Goal: Task Accomplishment & Management: Manage account settings

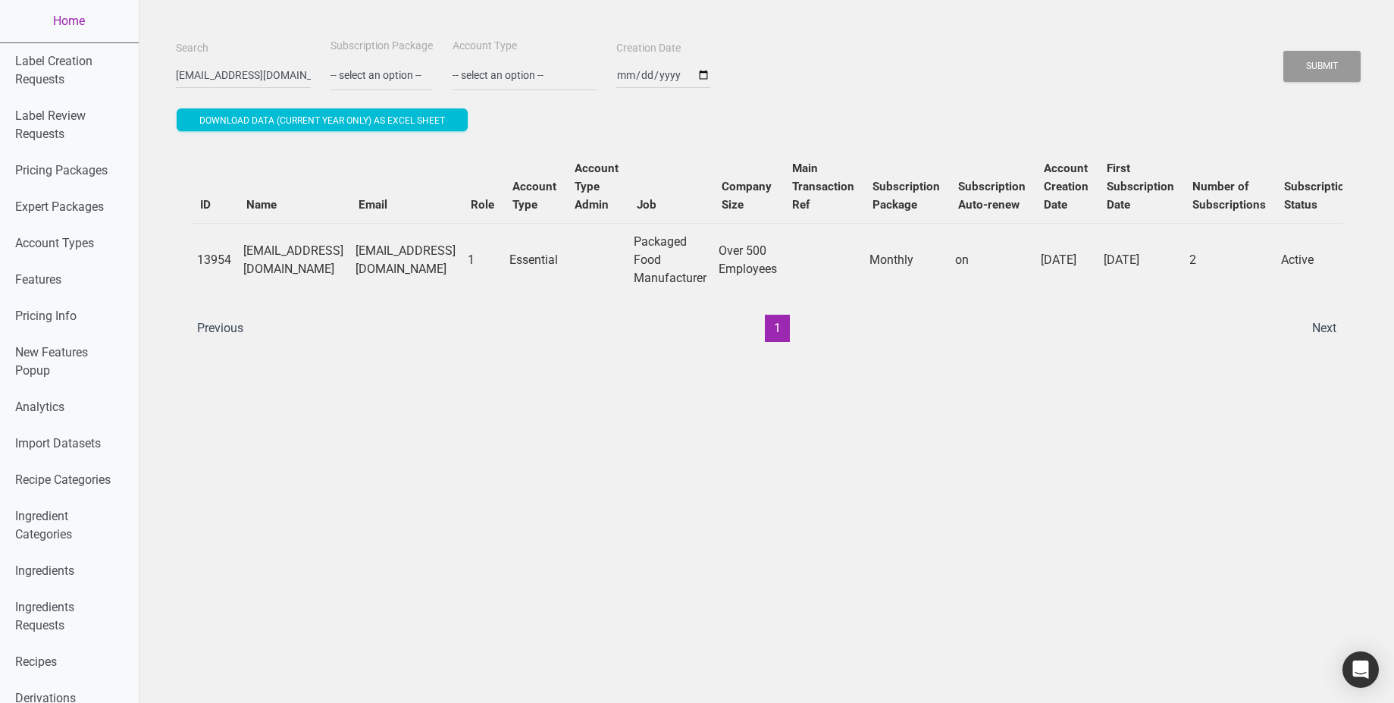
scroll to position [0, 406]
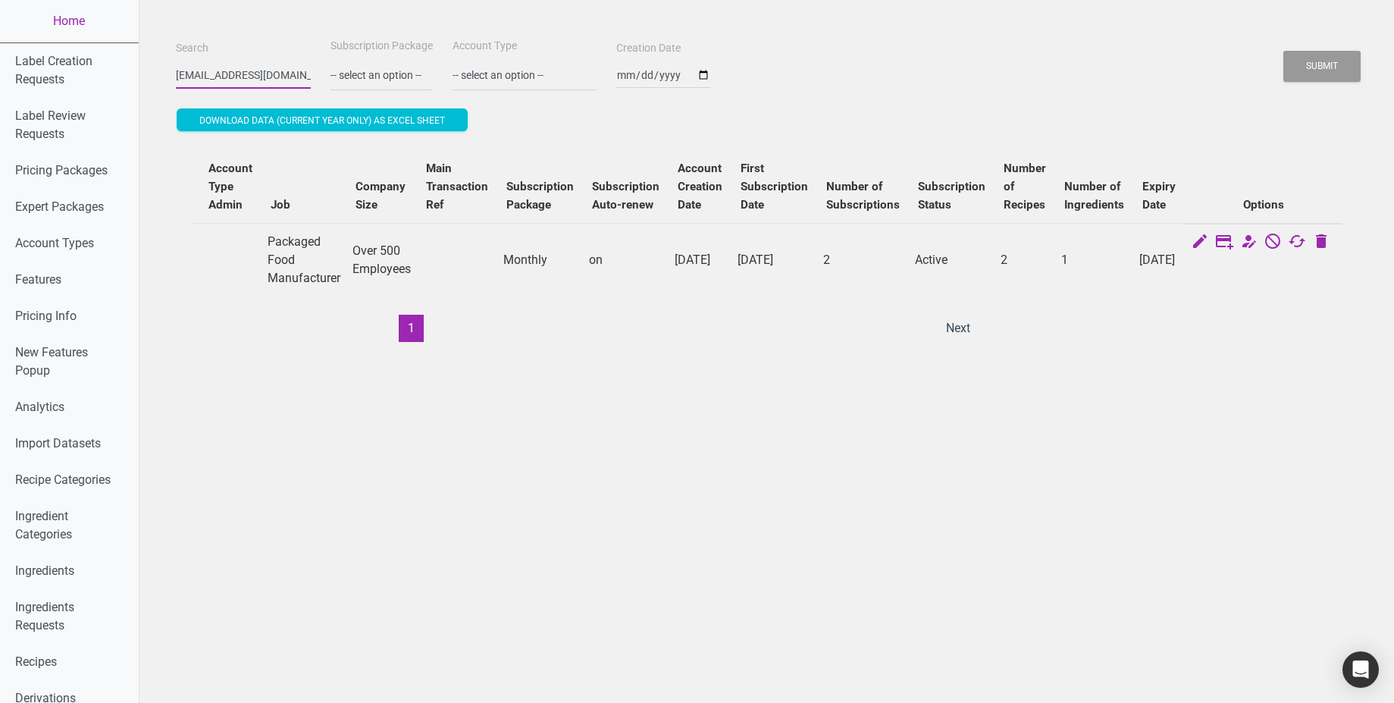
click at [260, 76] on input "test_2025_08_exp@test.com" at bounding box center [243, 74] width 135 height 27
click at [1209, 245] on icon at bounding box center [1200, 242] width 18 height 21
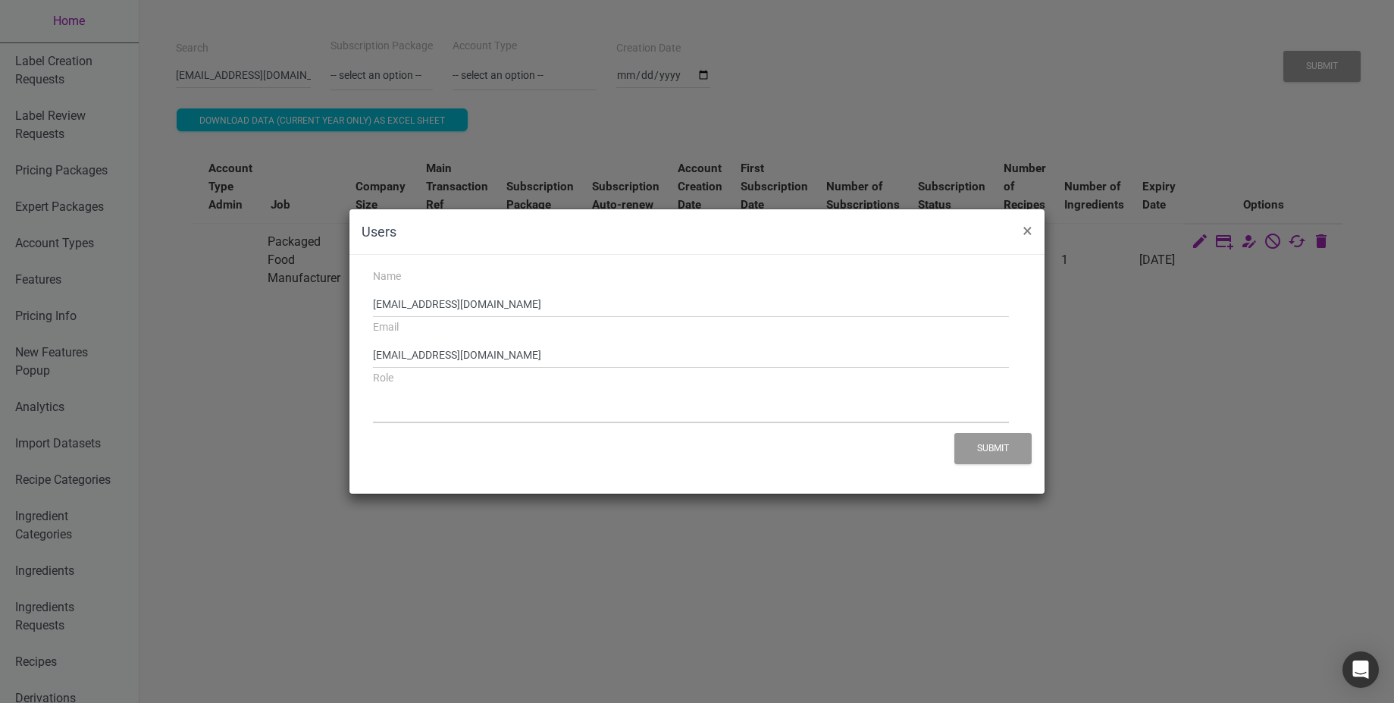
select select "1"
click at [1028, 234] on span "×" at bounding box center [1028, 230] width 10 height 21
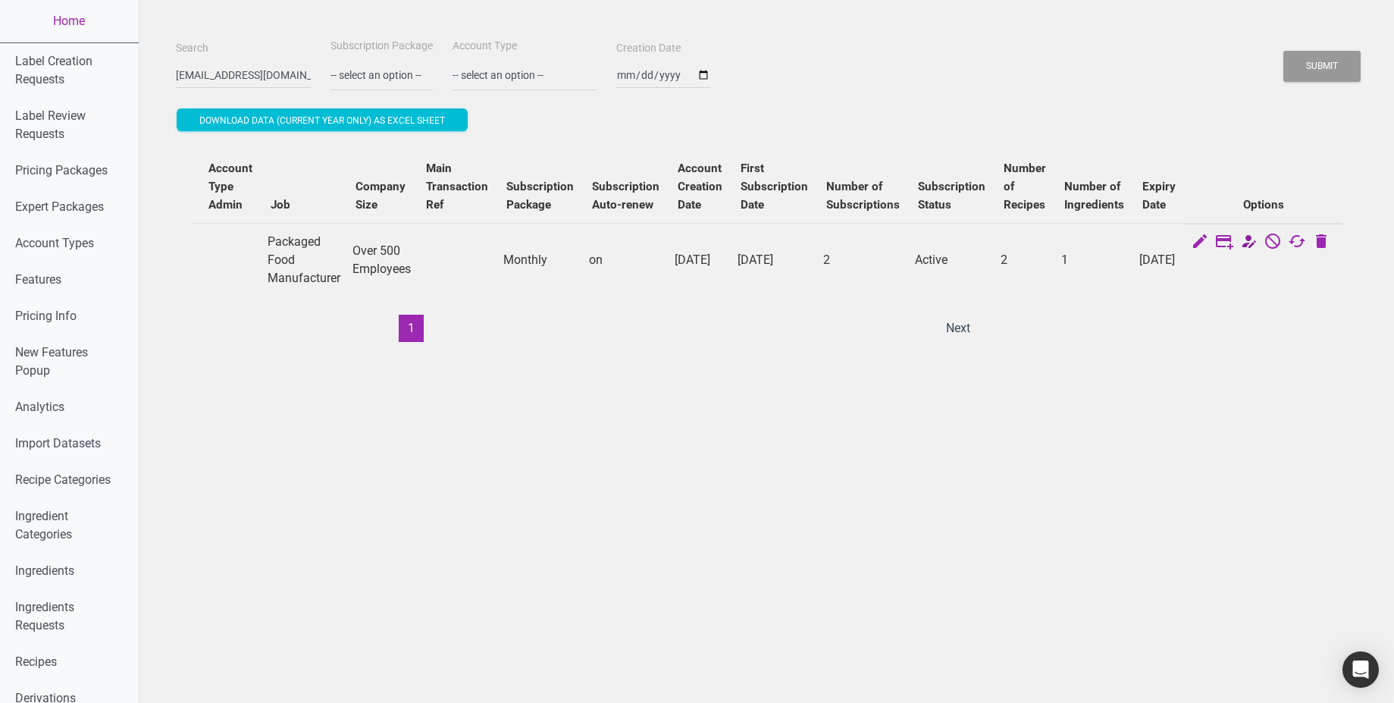
click at [1258, 240] on icon at bounding box center [1249, 242] width 18 height 21
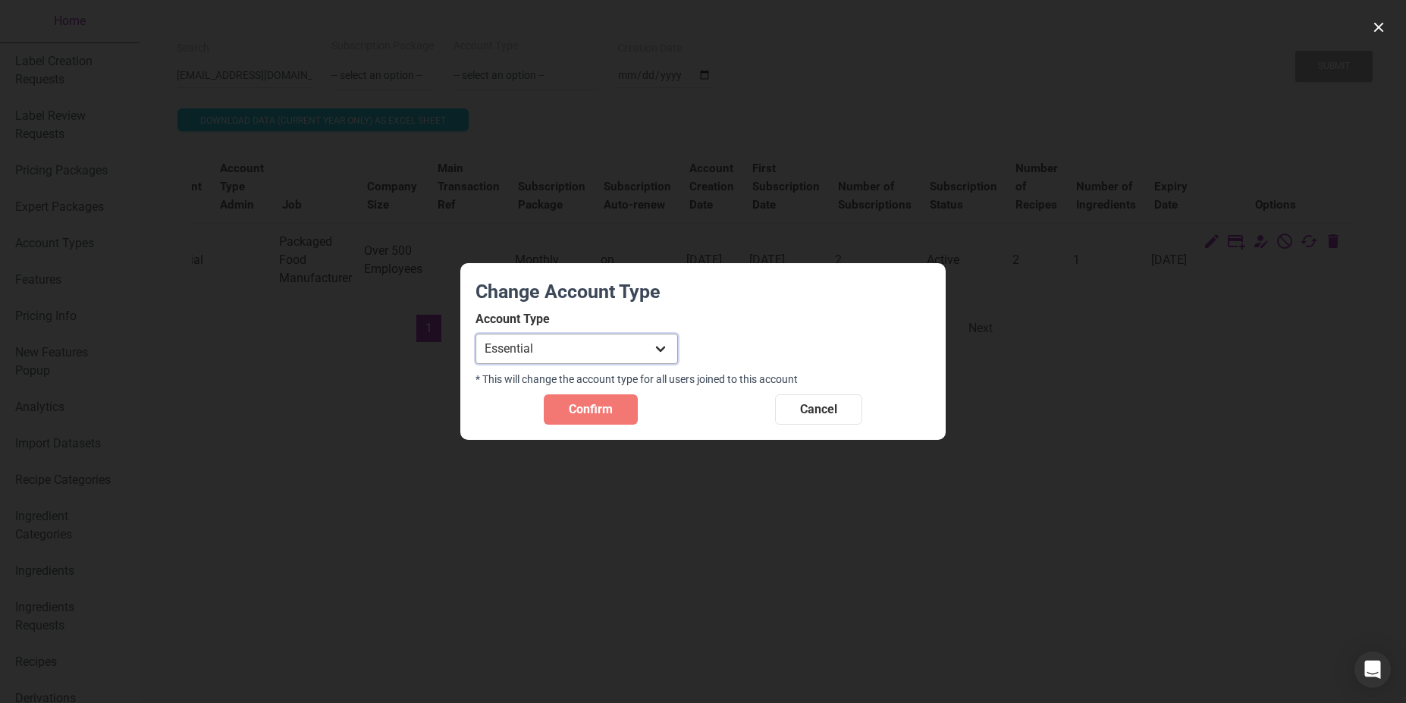
select select "34"
click at [475, 334] on select "Individual Essential Pro Business Old Enterprise 3 Users (799$) Old Enterprise …" at bounding box center [576, 349] width 202 height 30
click at [596, 414] on span "Confirm" at bounding box center [591, 409] width 44 height 18
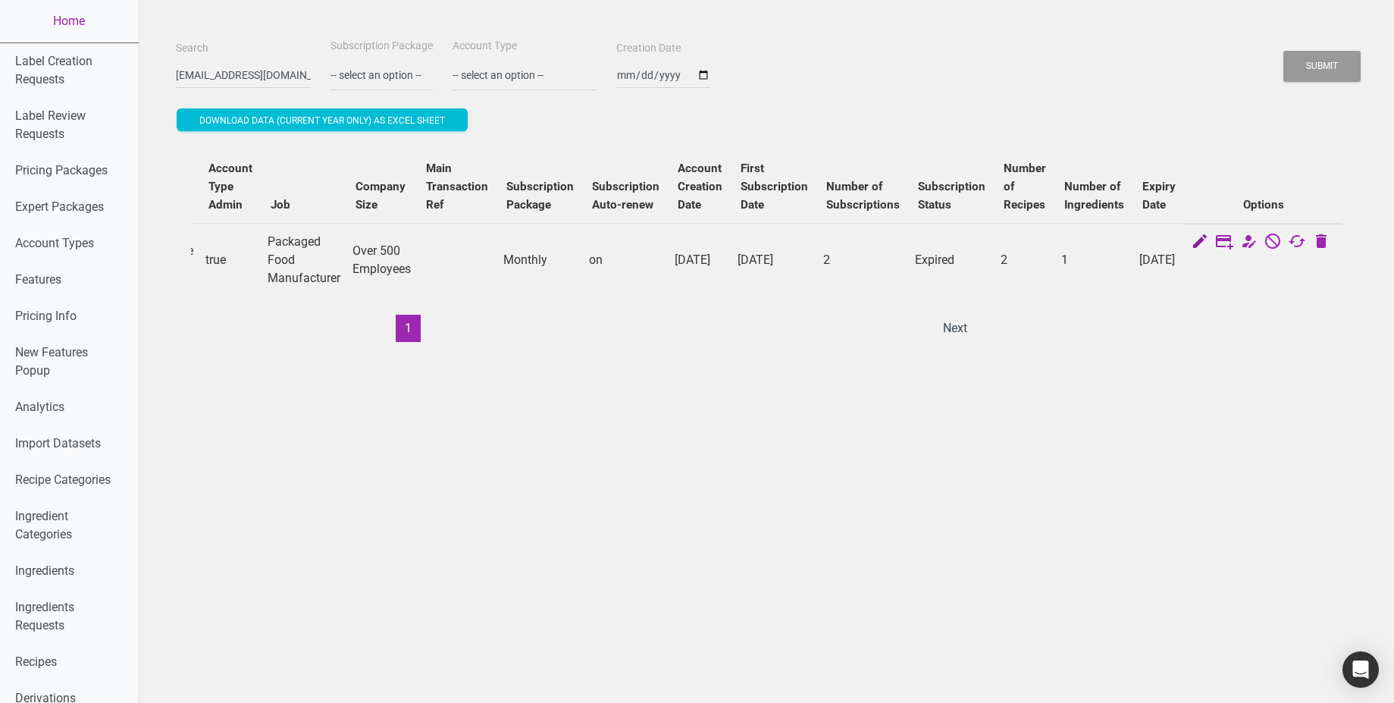
click at [1209, 239] on icon at bounding box center [1200, 242] width 18 height 21
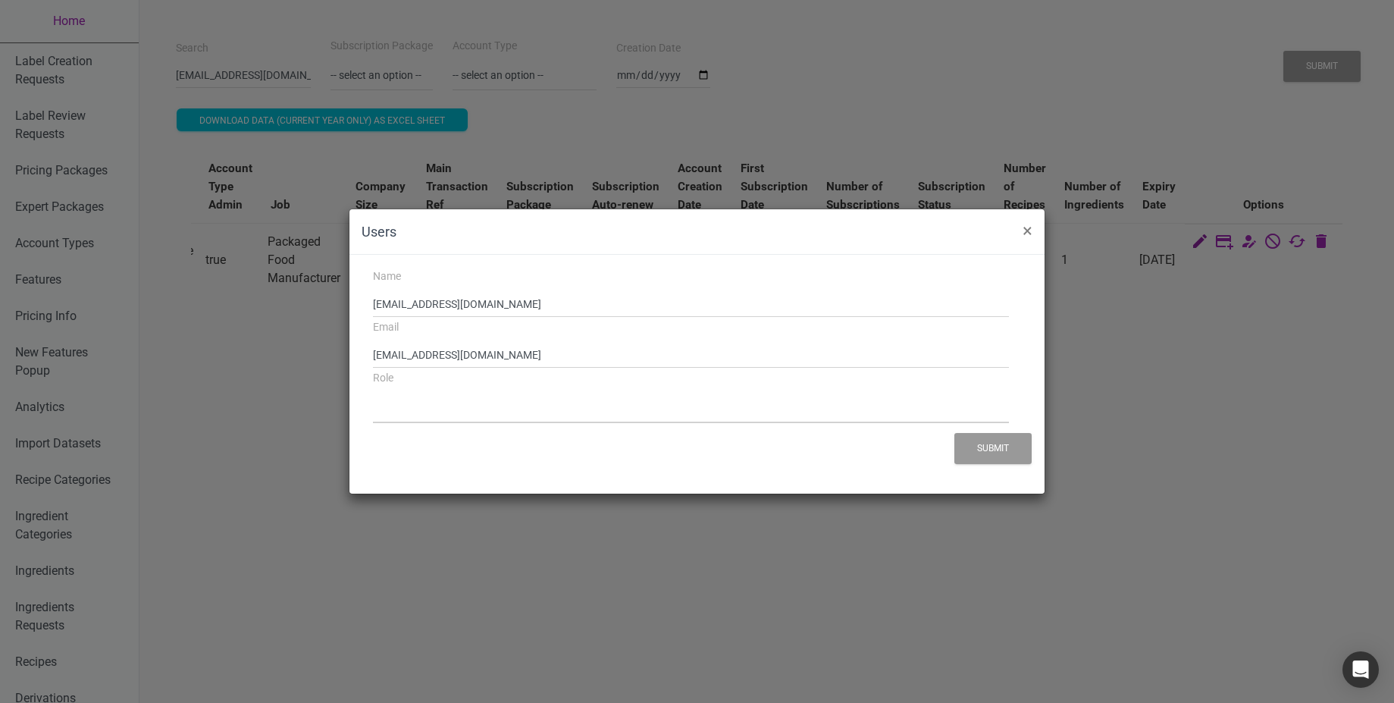
select select "1"
click at [1249, 274] on div "Users × Name test_2025_08_exp@test.com Email test_2025_08_exp@test.com Role Exp…" at bounding box center [697, 351] width 1394 height 703
click at [1030, 232] on span "×" at bounding box center [1028, 230] width 10 height 21
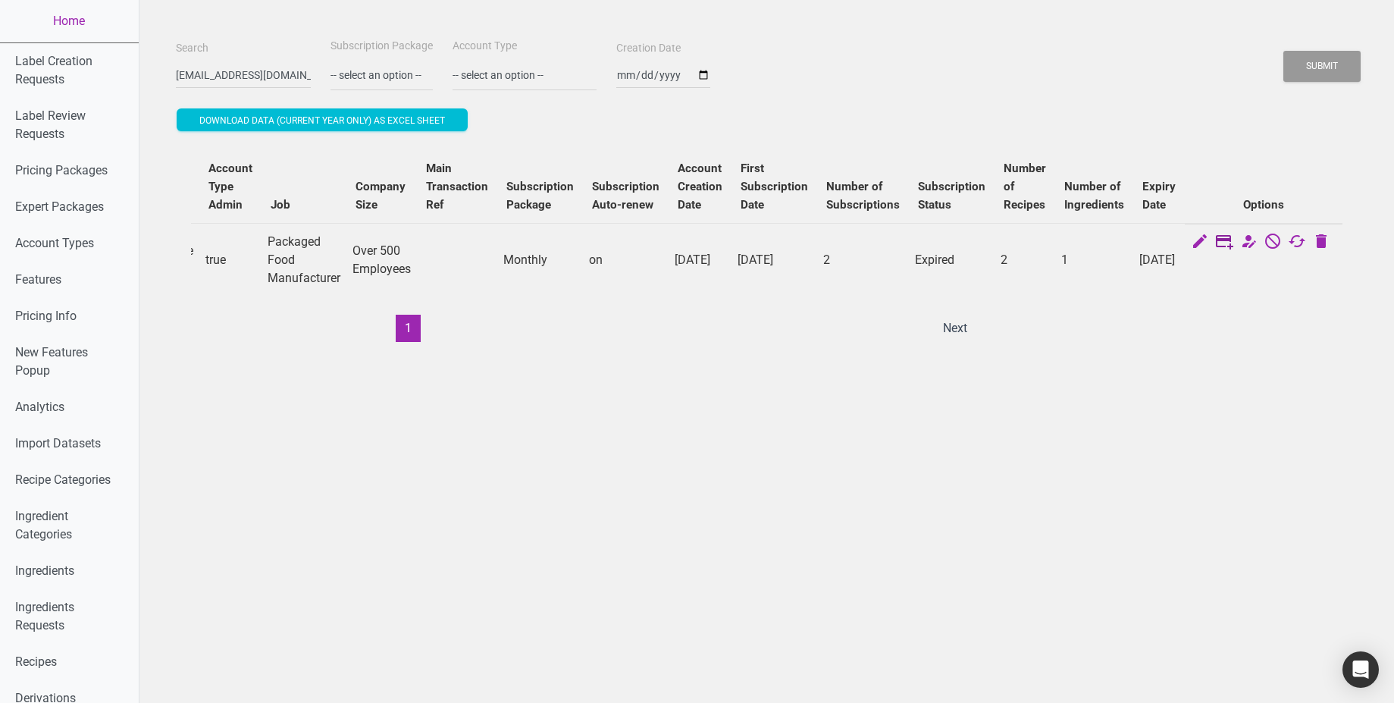
click at [1233, 240] on icon at bounding box center [1224, 242] width 18 height 21
select select "US"
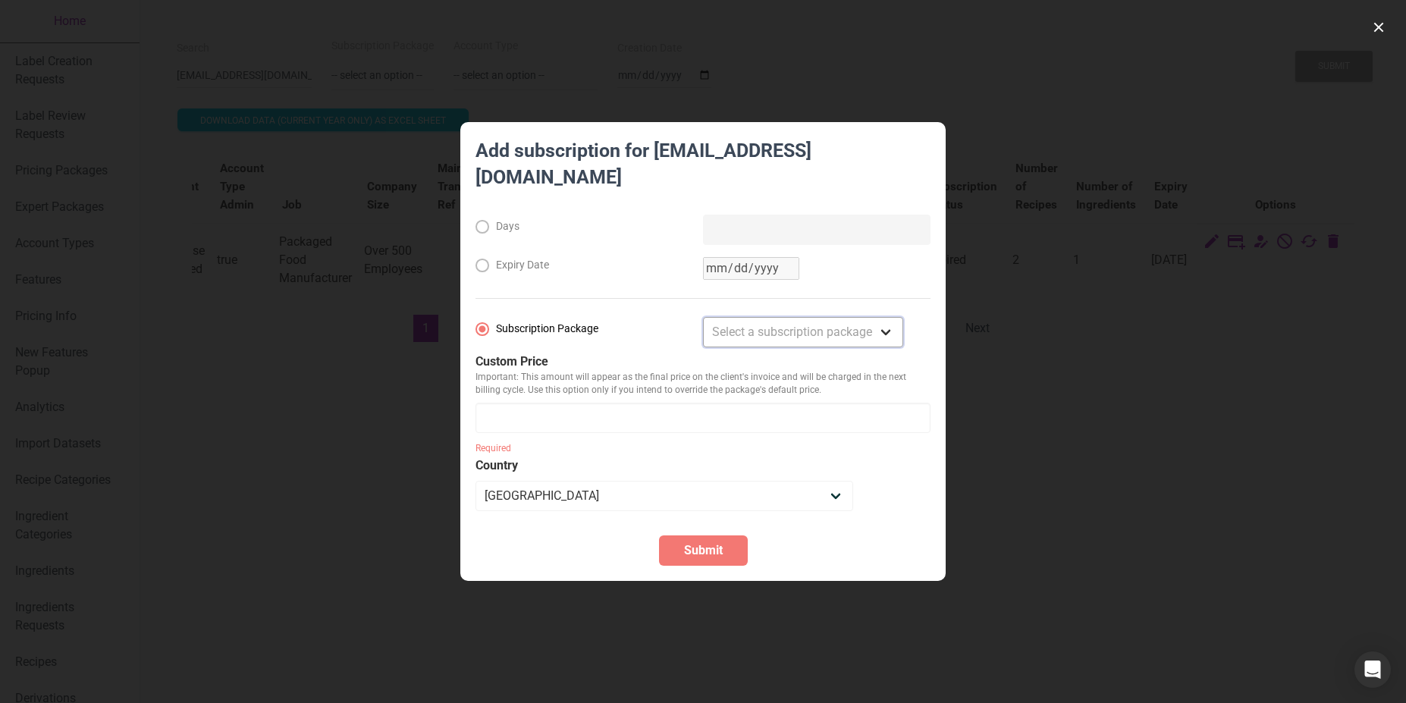
select select "2"
click at [703, 317] on select "Select a subscription package Monthly Yearly Quarterly Free Trial" at bounding box center [803, 332] width 200 height 30
click at [706, 406] on input "number" at bounding box center [702, 418] width 455 height 30
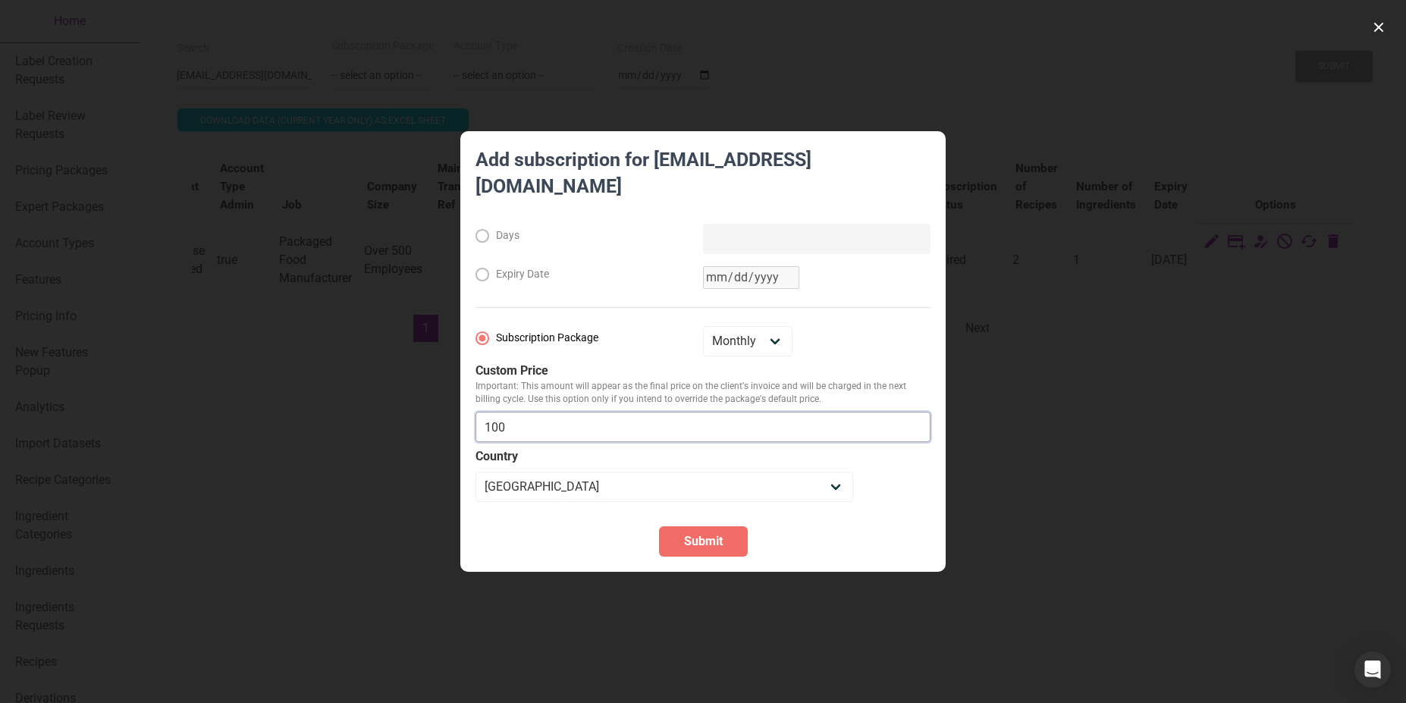
type input "100"
click at [715, 540] on button "Submit" at bounding box center [703, 541] width 89 height 30
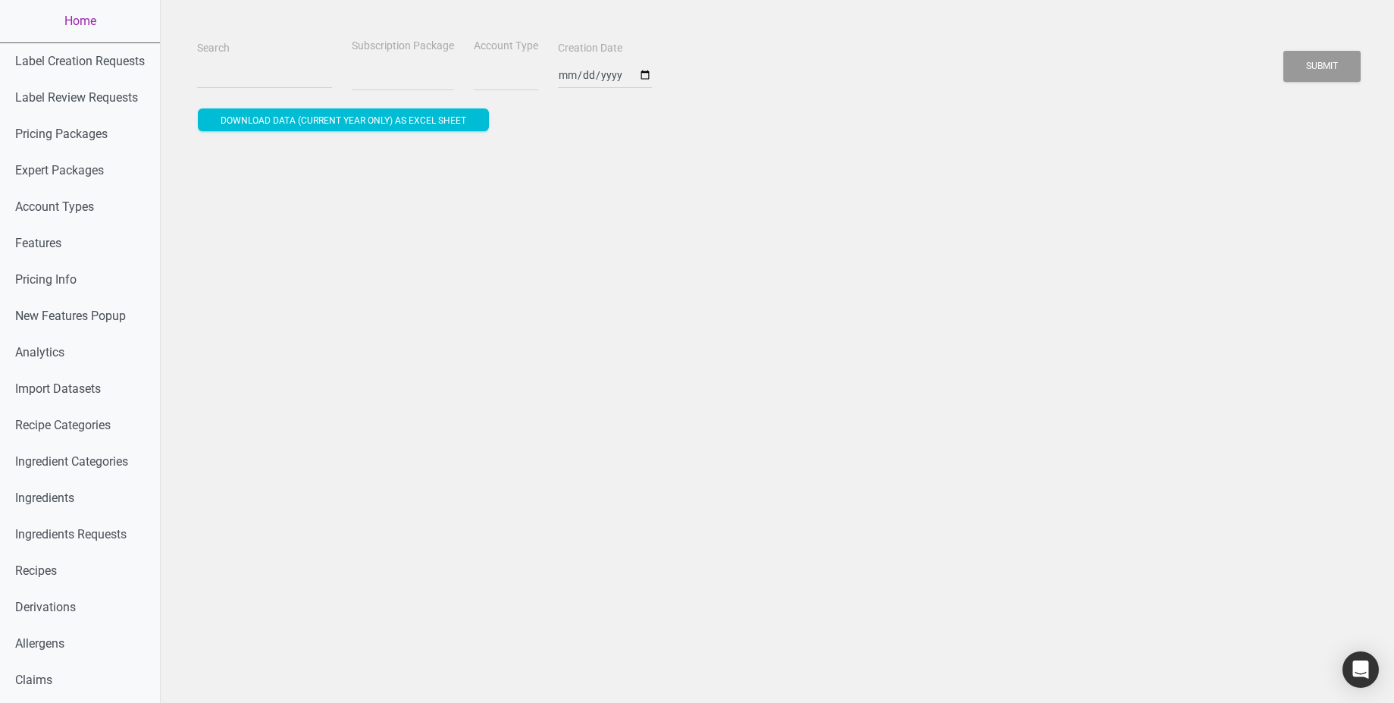
select select
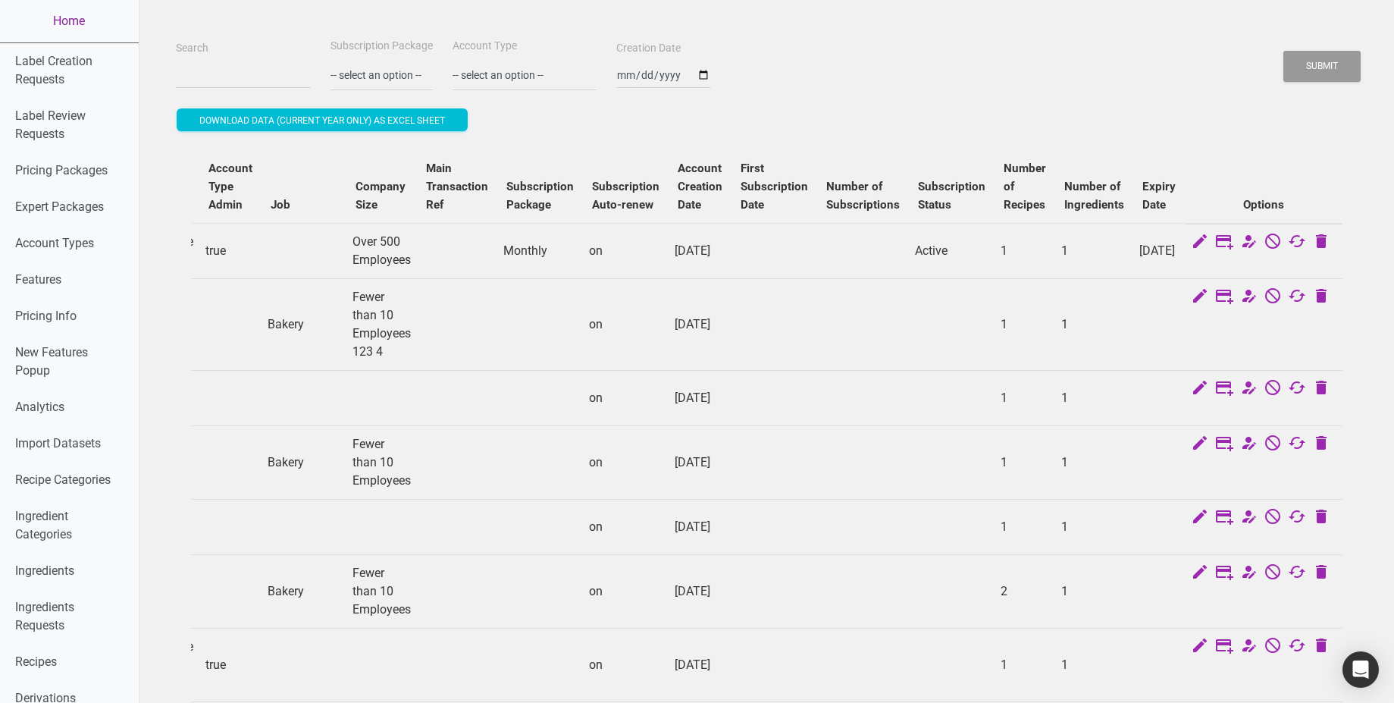
click at [55, 19] on link "Home" at bounding box center [69, 21] width 139 height 42
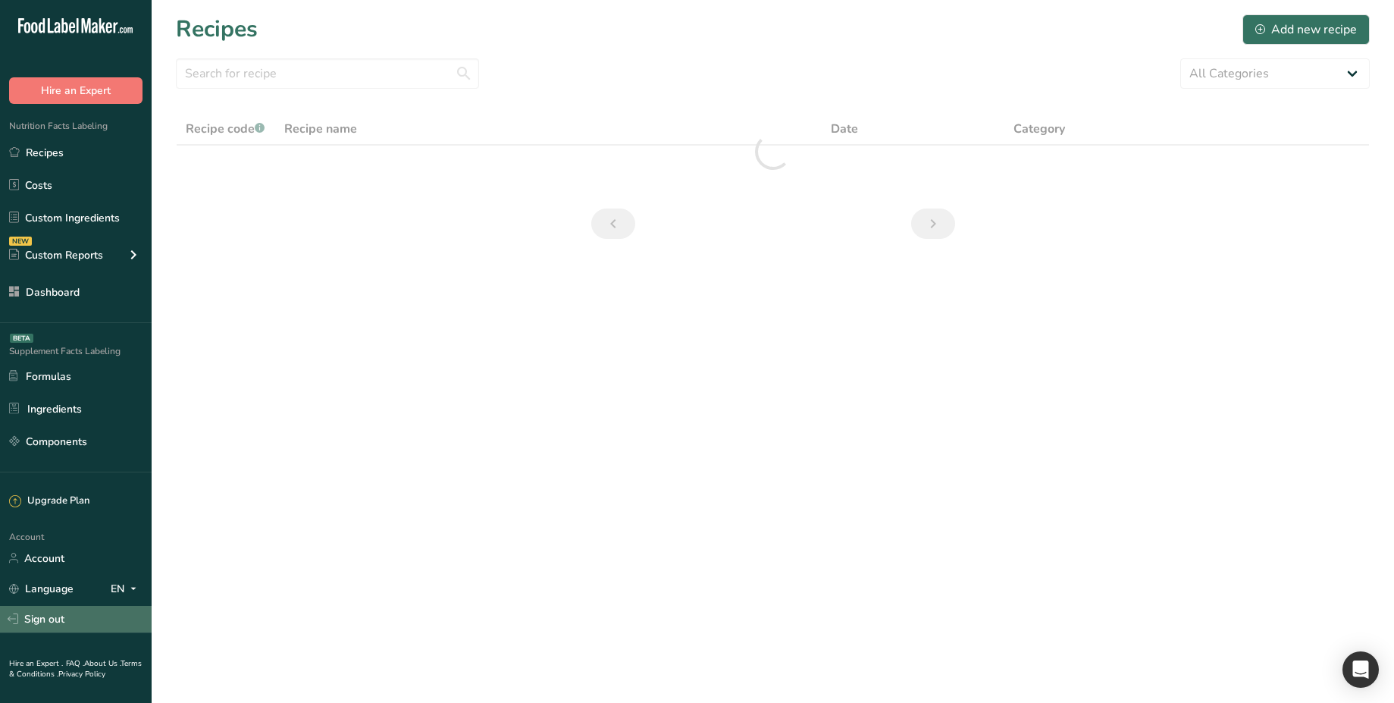
click at [58, 621] on link "Sign out" at bounding box center [76, 619] width 152 height 27
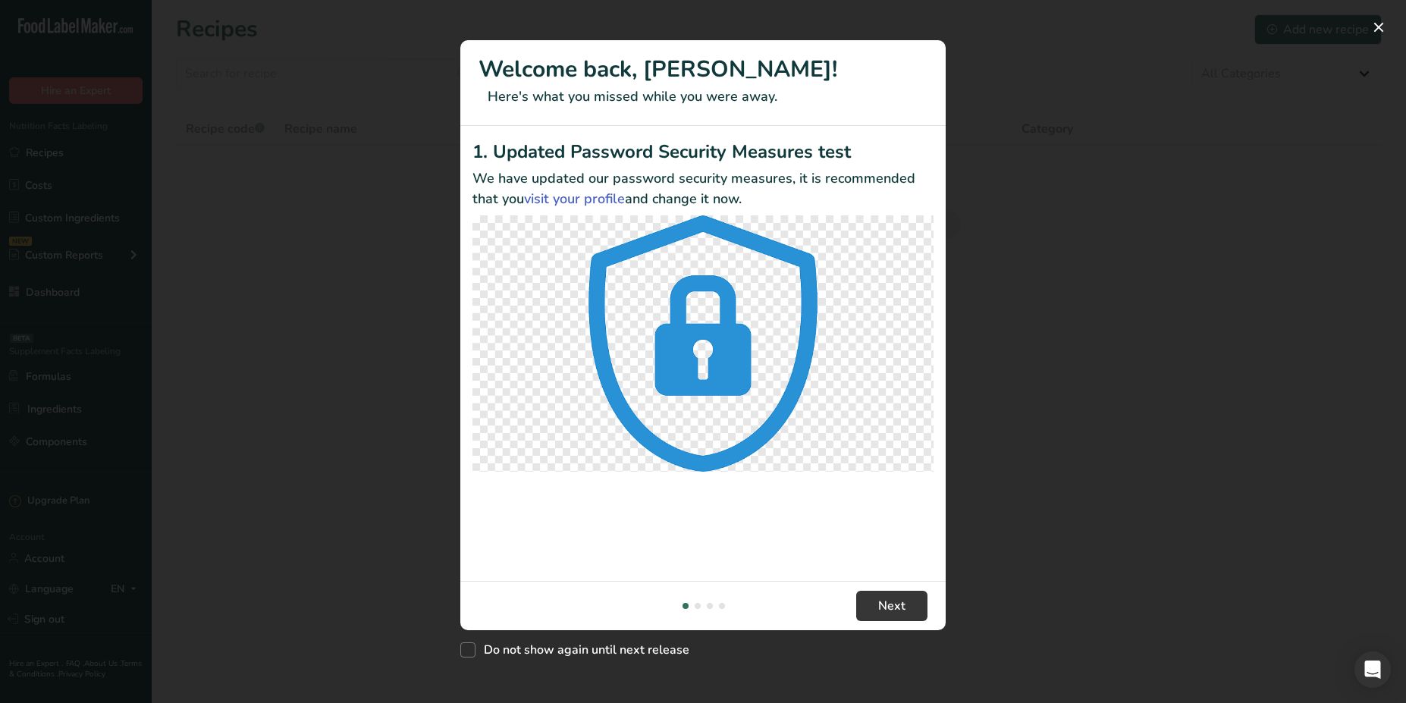
click at [364, 511] on div "New Features" at bounding box center [703, 351] width 1406 height 703
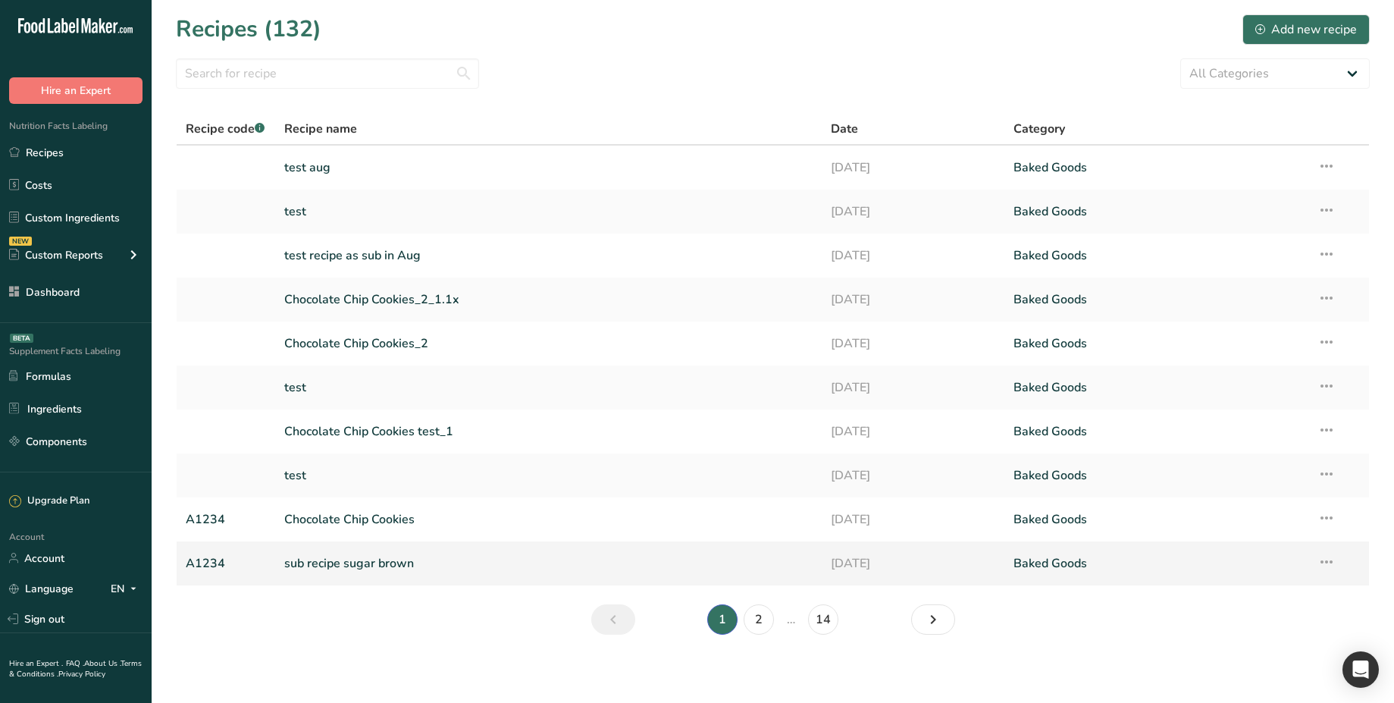
click at [292, 556] on link "sub recipe sugar brown" at bounding box center [548, 563] width 529 height 32
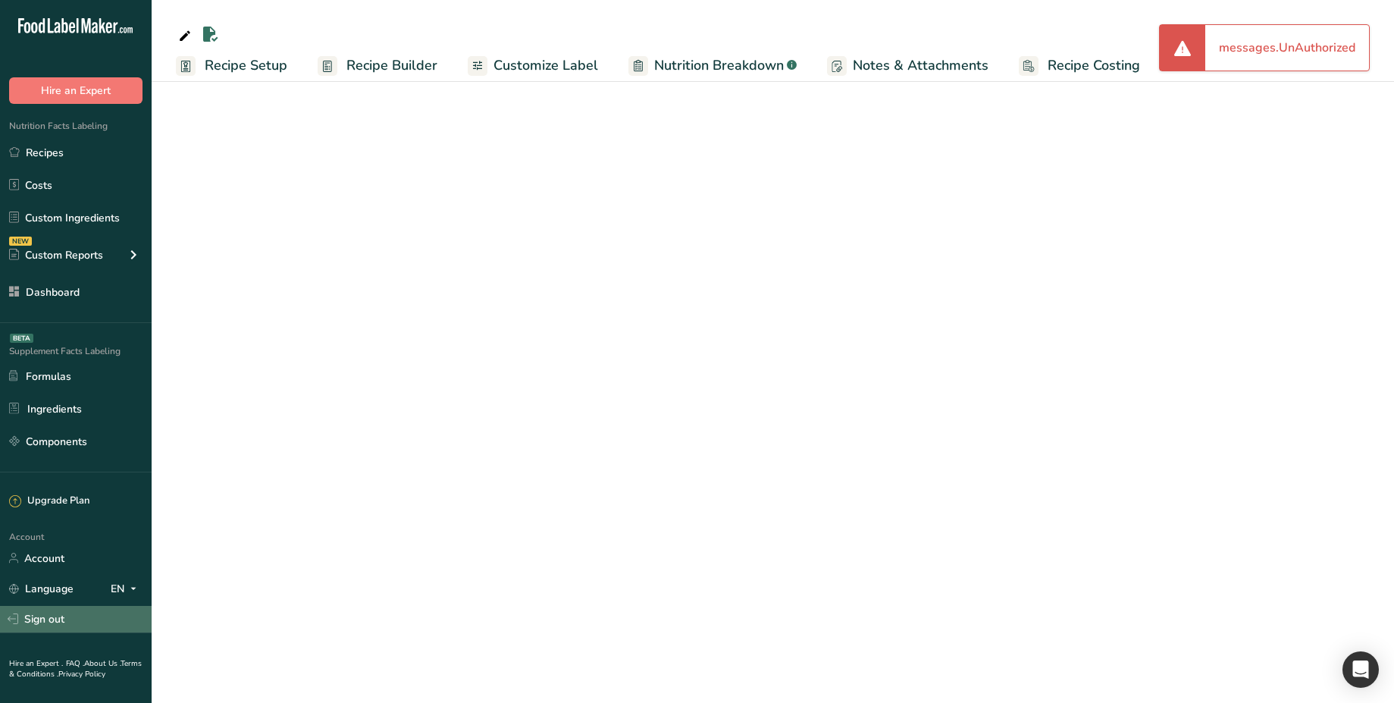
click at [69, 619] on link "Sign out" at bounding box center [76, 619] width 152 height 27
click at [49, 619] on link "Sign out" at bounding box center [76, 619] width 152 height 27
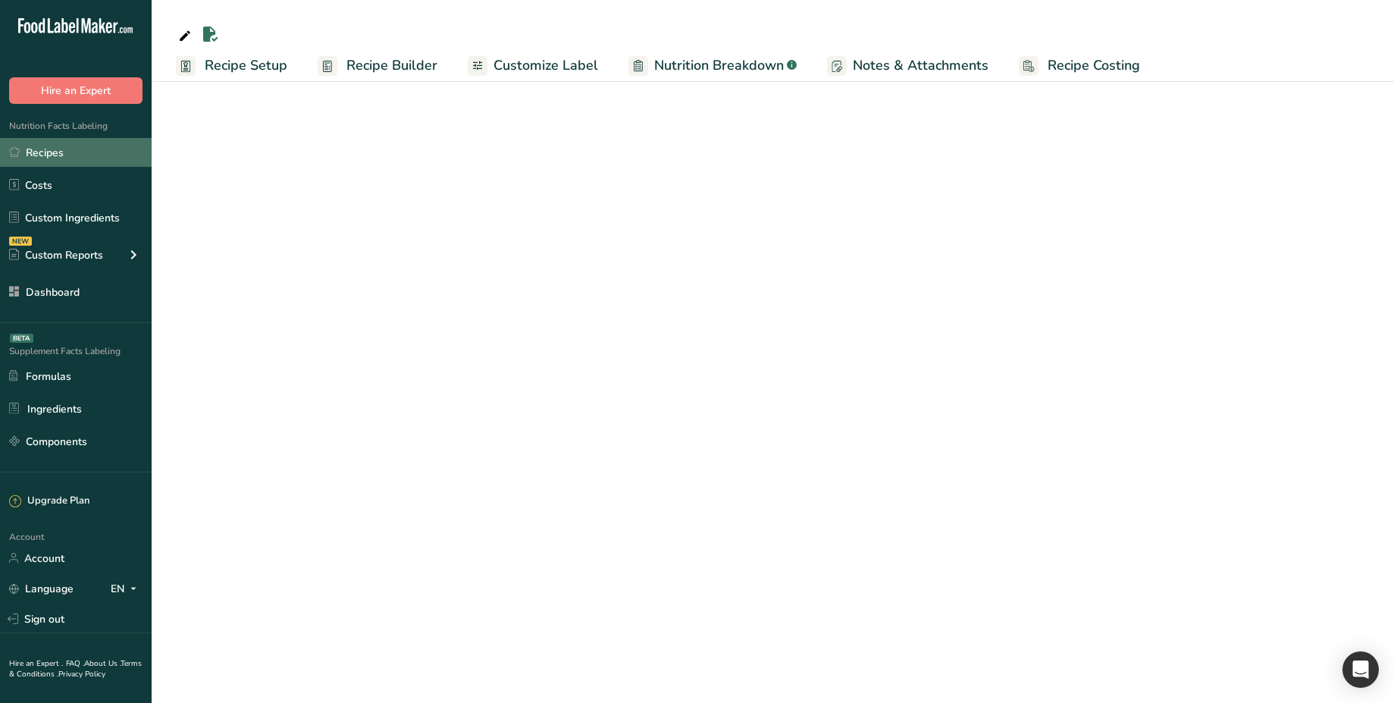
click at [77, 156] on link "Recipes" at bounding box center [76, 152] width 152 height 29
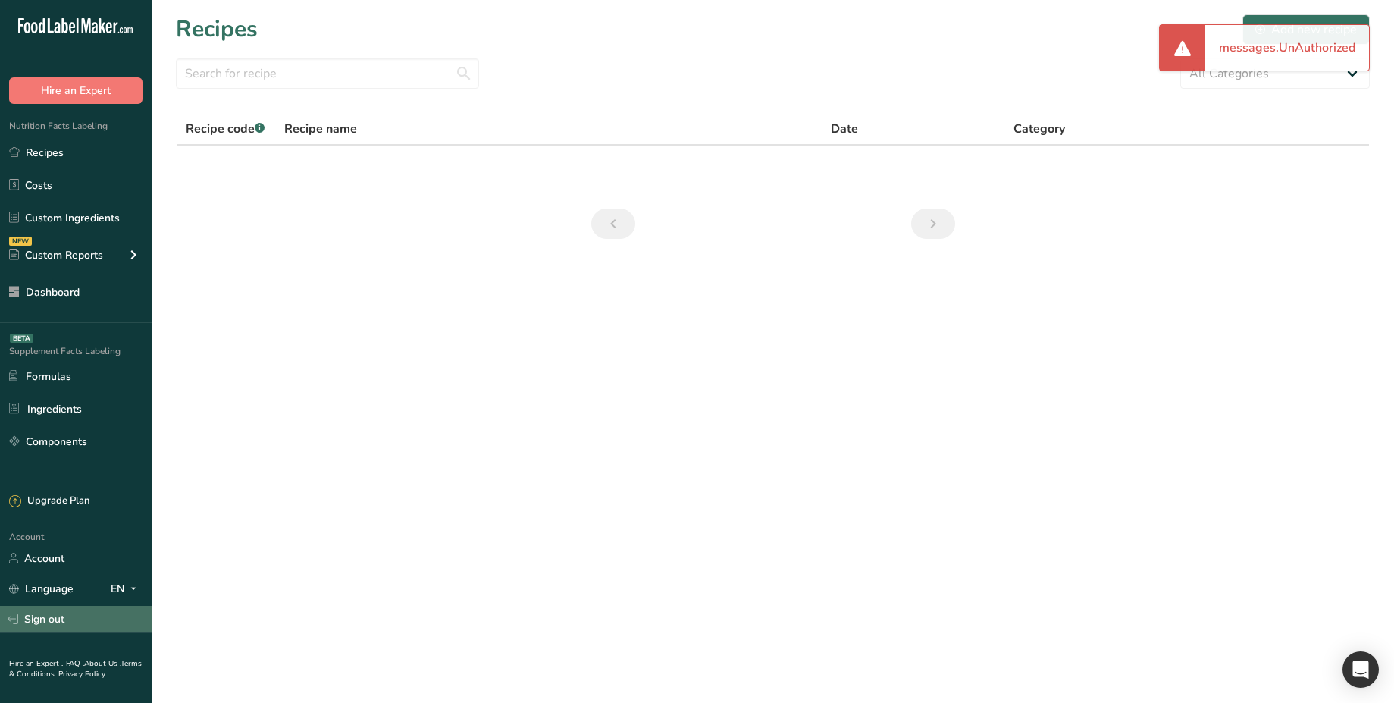
click at [53, 622] on link "Sign out" at bounding box center [76, 619] width 152 height 27
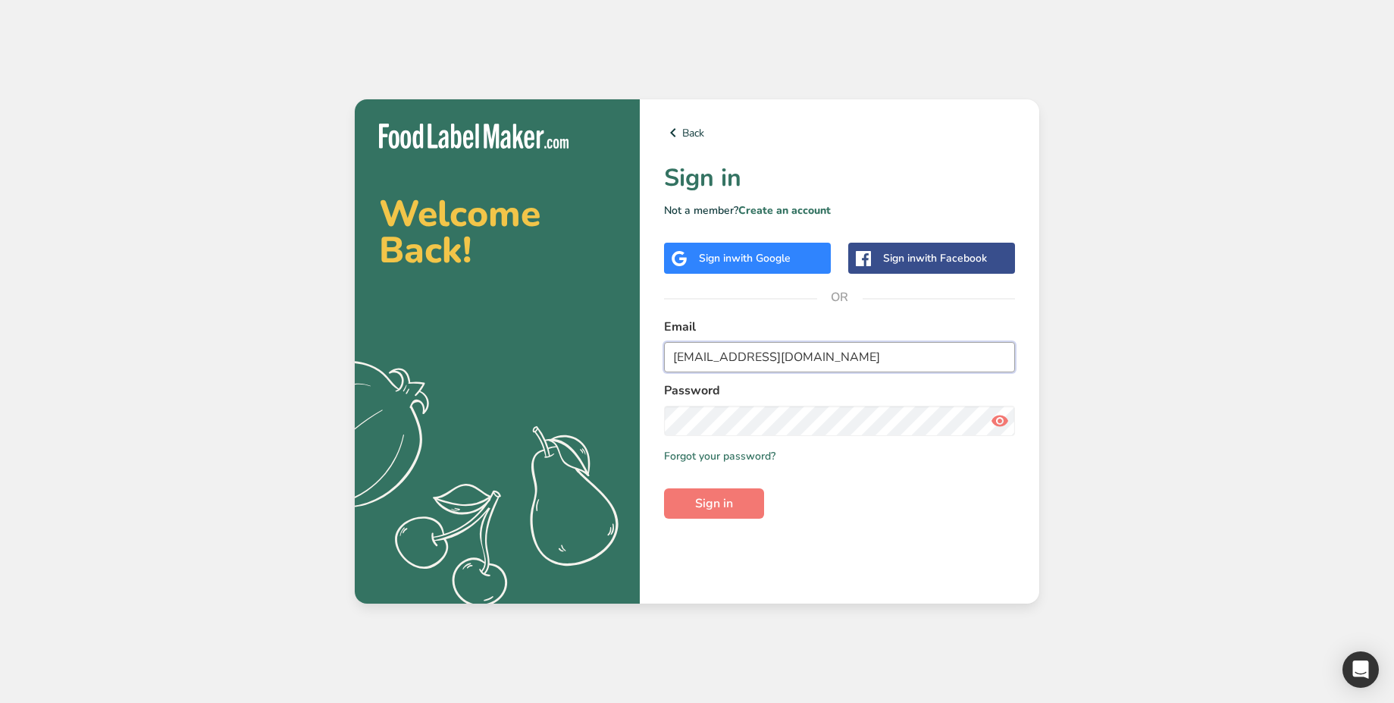
click at [769, 356] on input "ahmed@foodlabelmaker.com" at bounding box center [839, 357] width 351 height 30
paste input "test_2025_08_27_ch@test"
type input "test_2025_08_27_ch@test.com"
click at [741, 501] on button "Sign in" at bounding box center [714, 503] width 100 height 30
click at [885, 358] on input "test_2025_08_27_ch@test.com" at bounding box center [839, 357] width 351 height 30
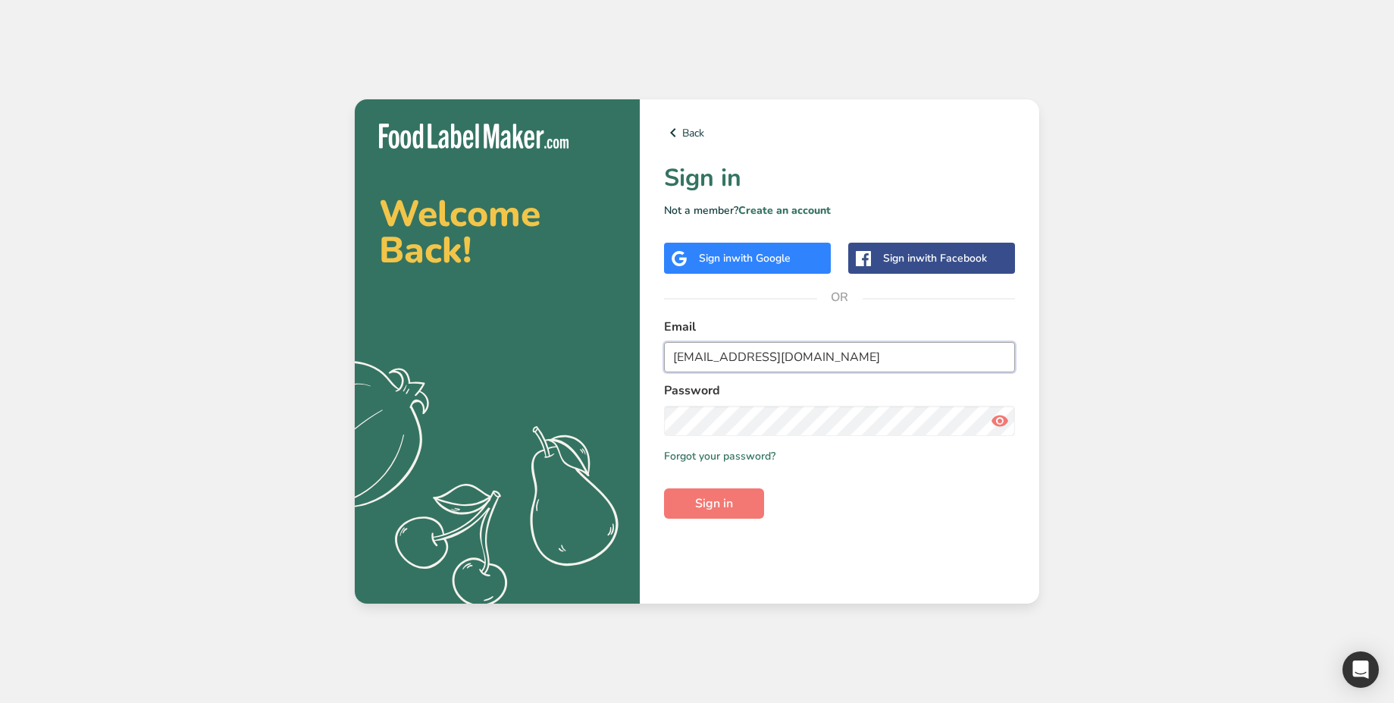
click at [885, 358] on input "test_2025_08_27_ch@test.com" at bounding box center [839, 357] width 351 height 30
click at [735, 497] on button "Sign in" at bounding box center [714, 503] width 100 height 30
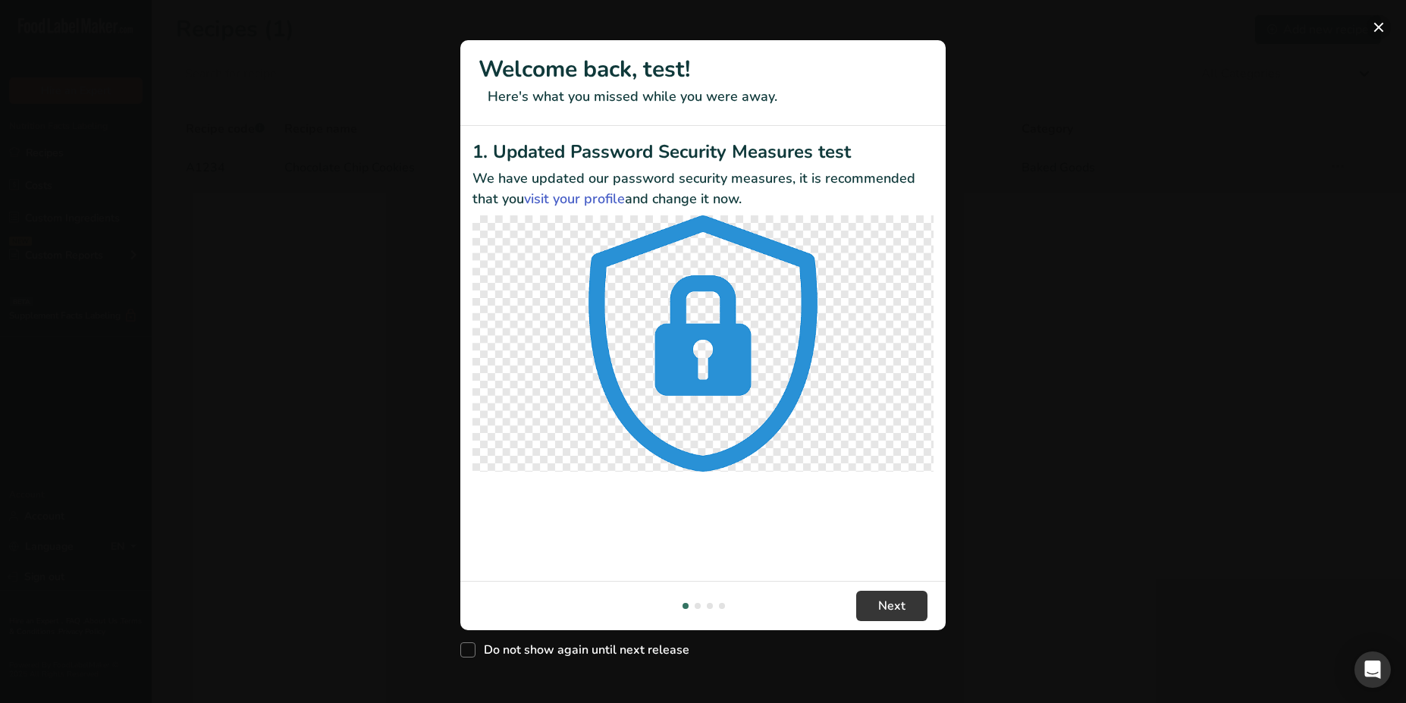
click at [1376, 24] on button "New Features" at bounding box center [1378, 27] width 24 height 24
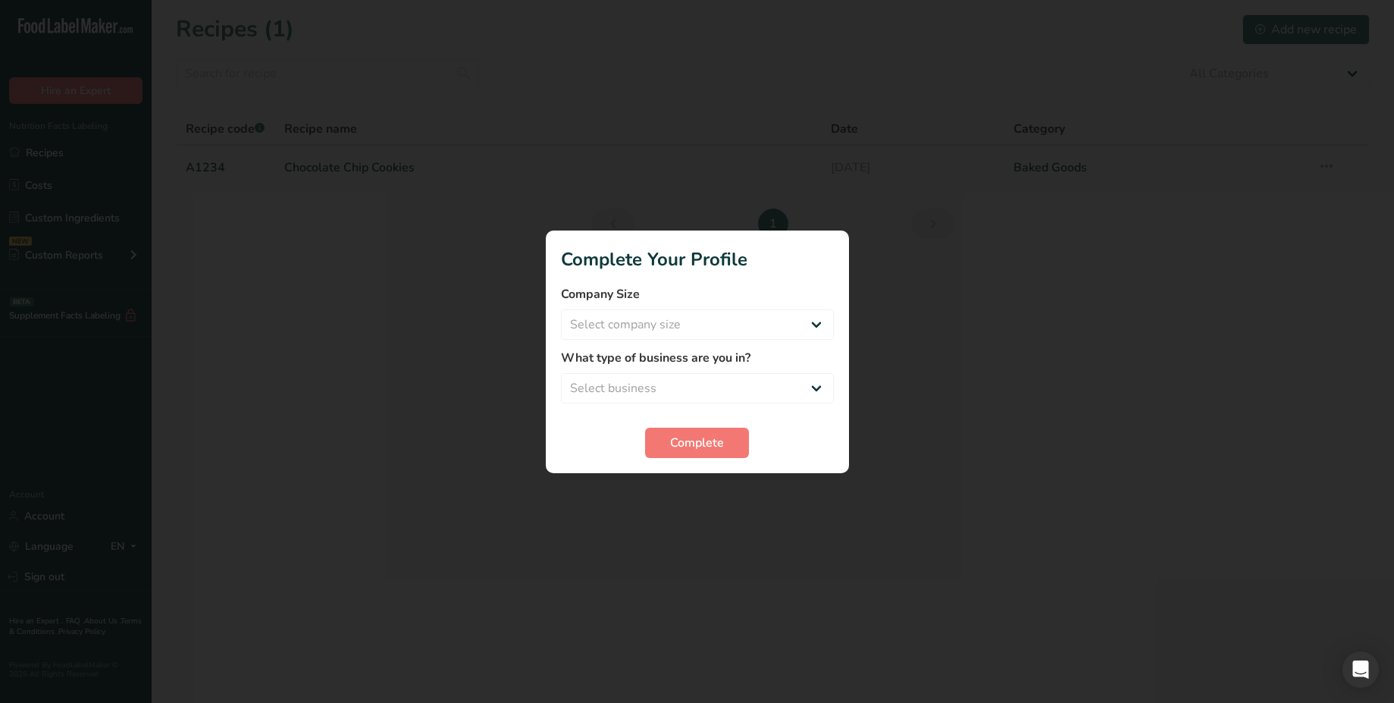
click at [714, 285] on label "Company Size" at bounding box center [697, 294] width 273 height 18
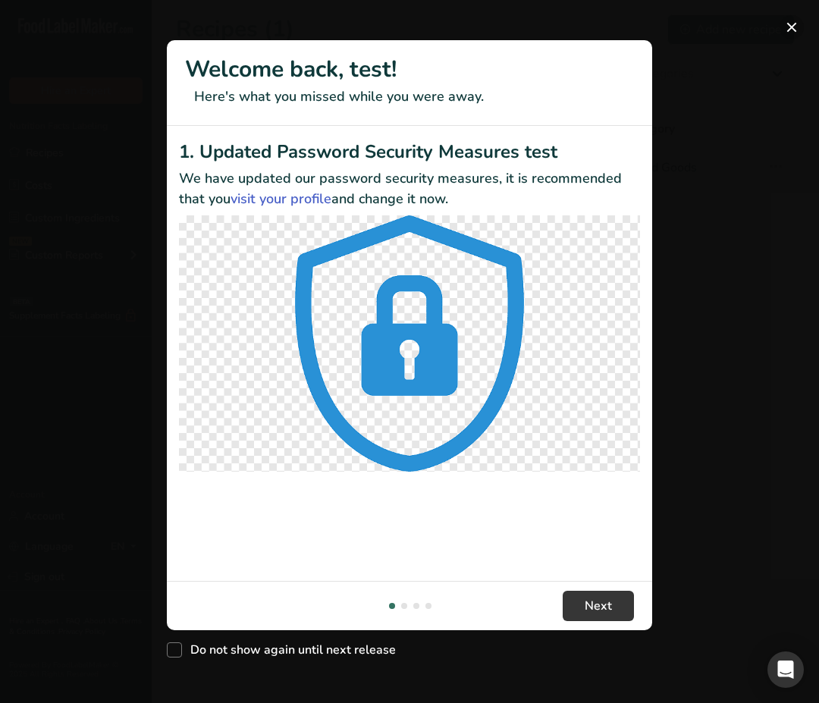
click at [790, 30] on button "New Features" at bounding box center [791, 27] width 24 height 24
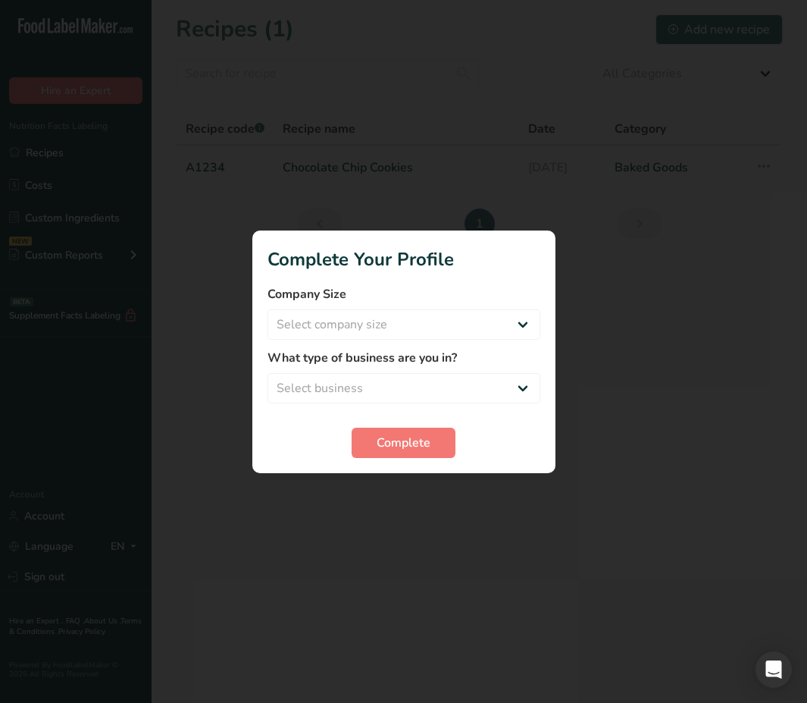
click at [255, 482] on div at bounding box center [403, 351] width 807 height 703
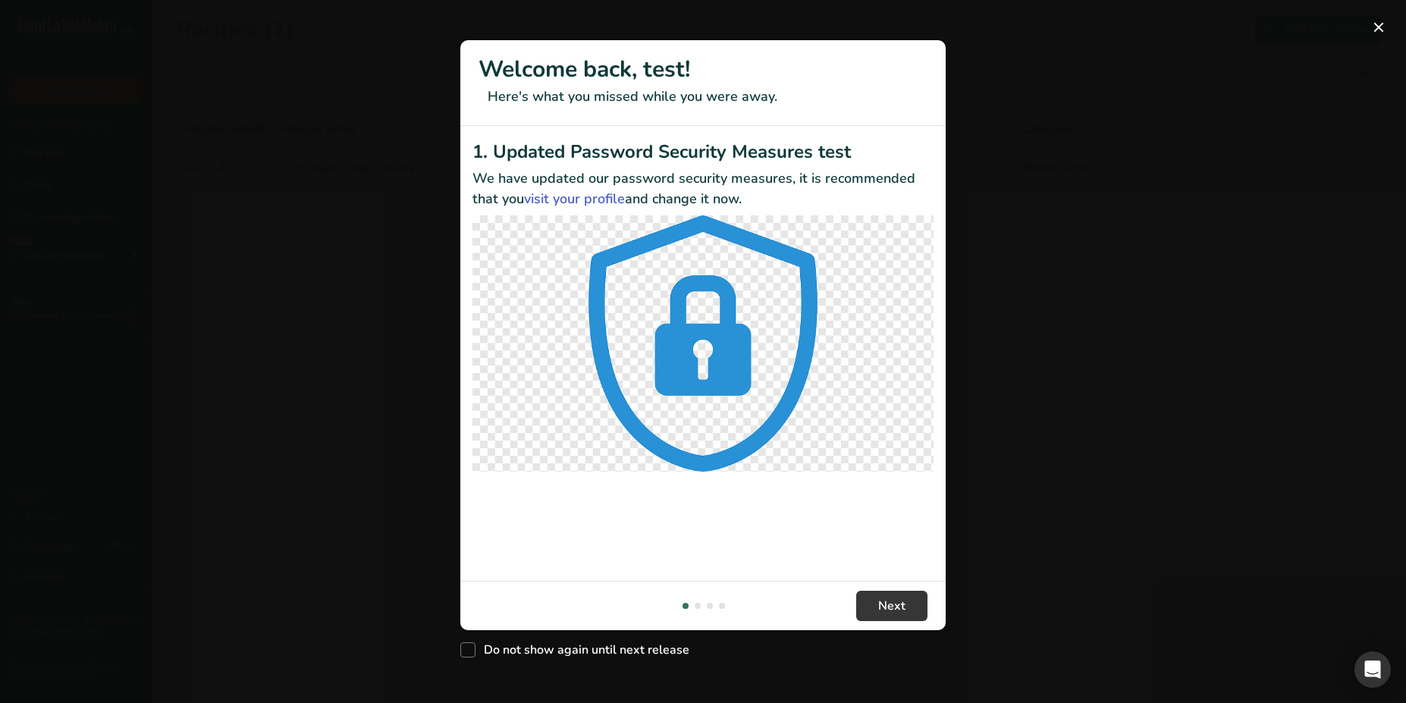
click at [1030, 146] on div "New Features" at bounding box center [703, 351] width 1406 height 703
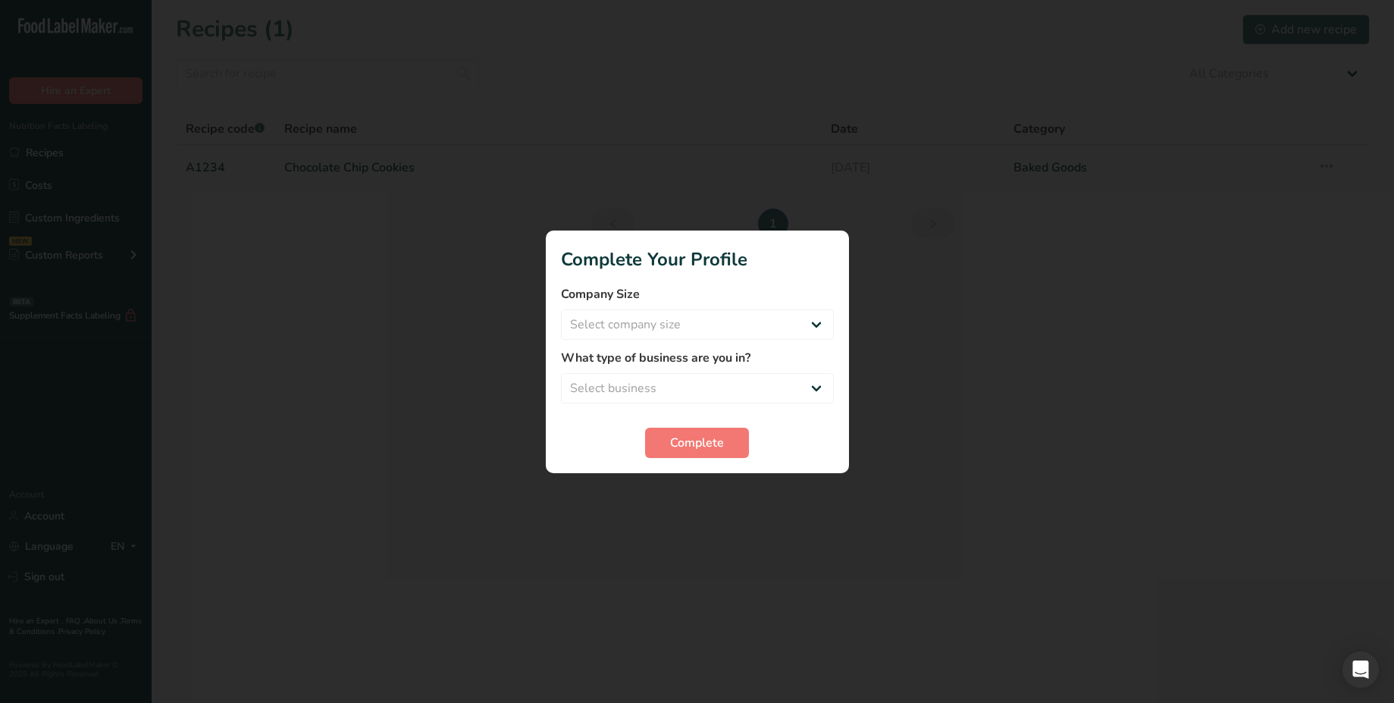
click at [375, 363] on div at bounding box center [697, 351] width 1394 height 703
select select "4"
click at [561, 309] on select "Select company size Over 500 Employees test 1 1 Fewer than 10 Employees Fewer t…" at bounding box center [697, 324] width 273 height 30
select select "2"
click at [561, 373] on select "Select business Packaged Food Manufacturer Restaurant & Cafe Bakery Meal Plans …" at bounding box center [697, 388] width 273 height 30
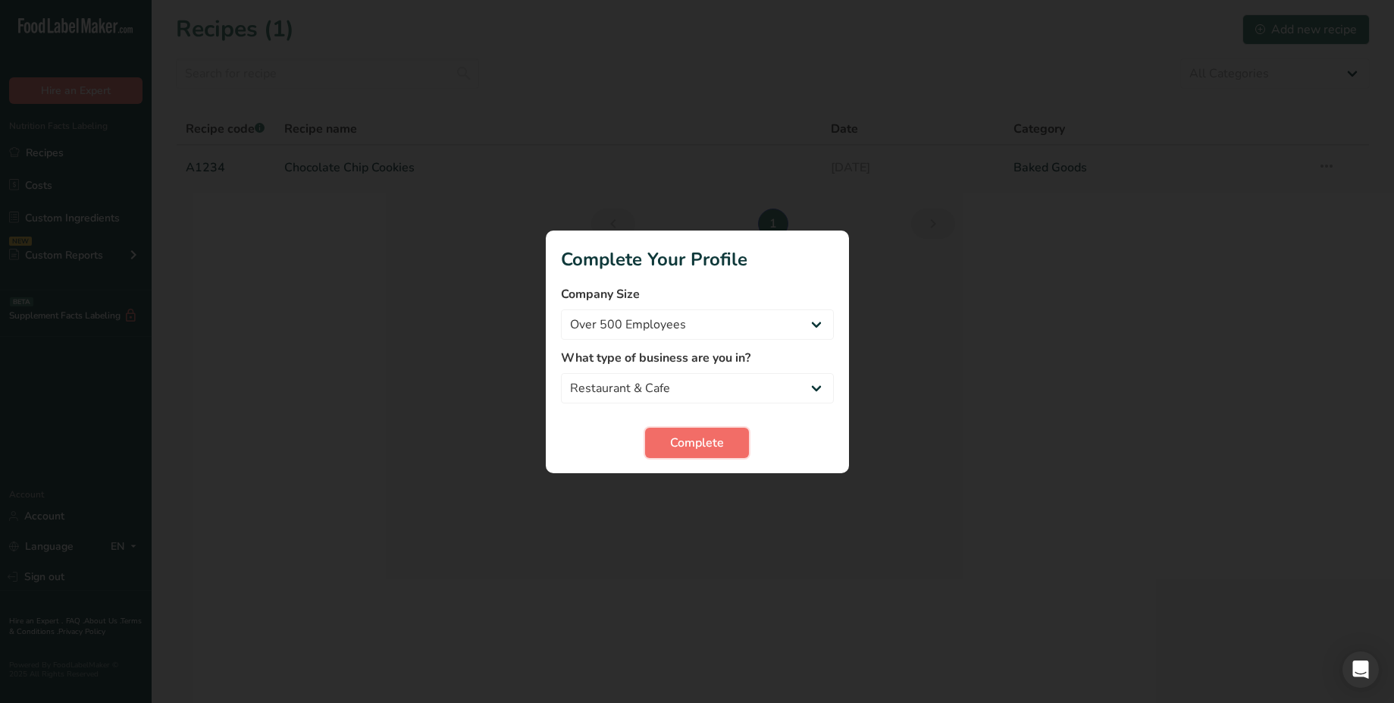
click at [691, 450] on span "Complete" at bounding box center [697, 443] width 54 height 18
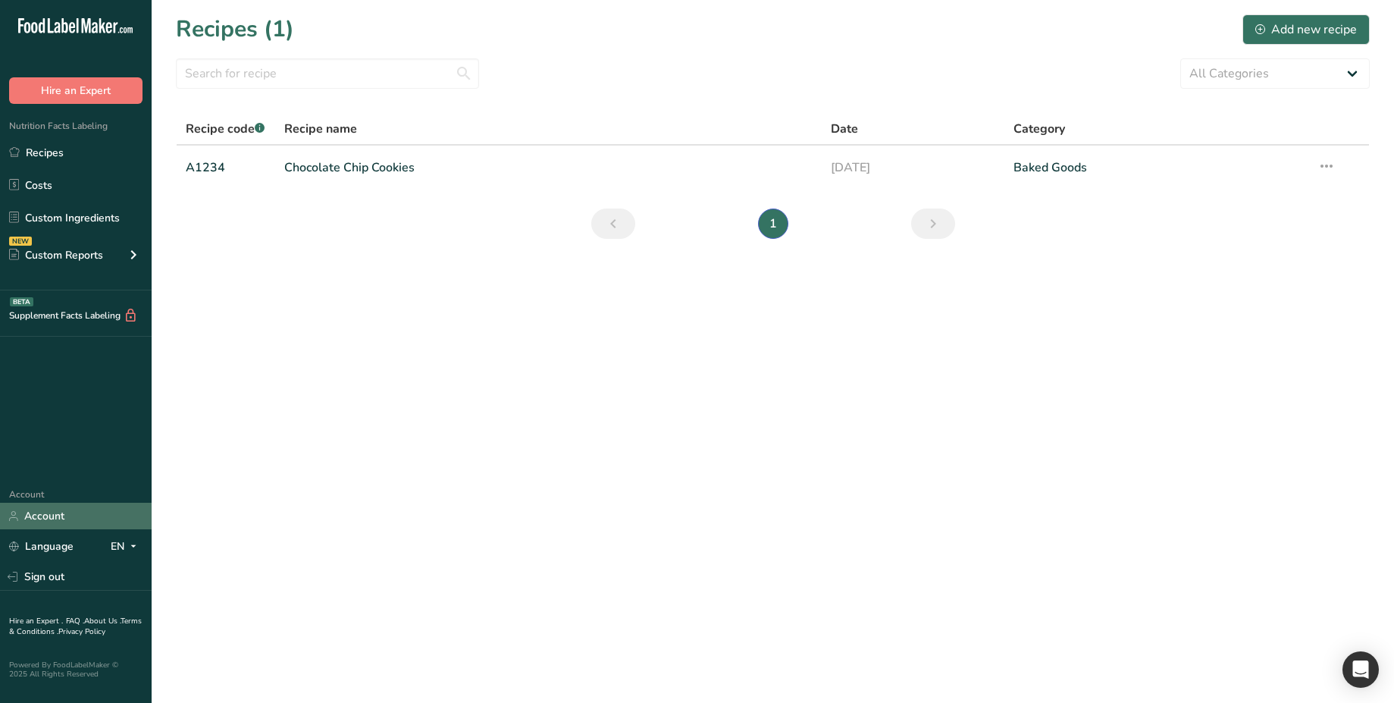
click at [84, 512] on link "Account" at bounding box center [76, 516] width 152 height 27
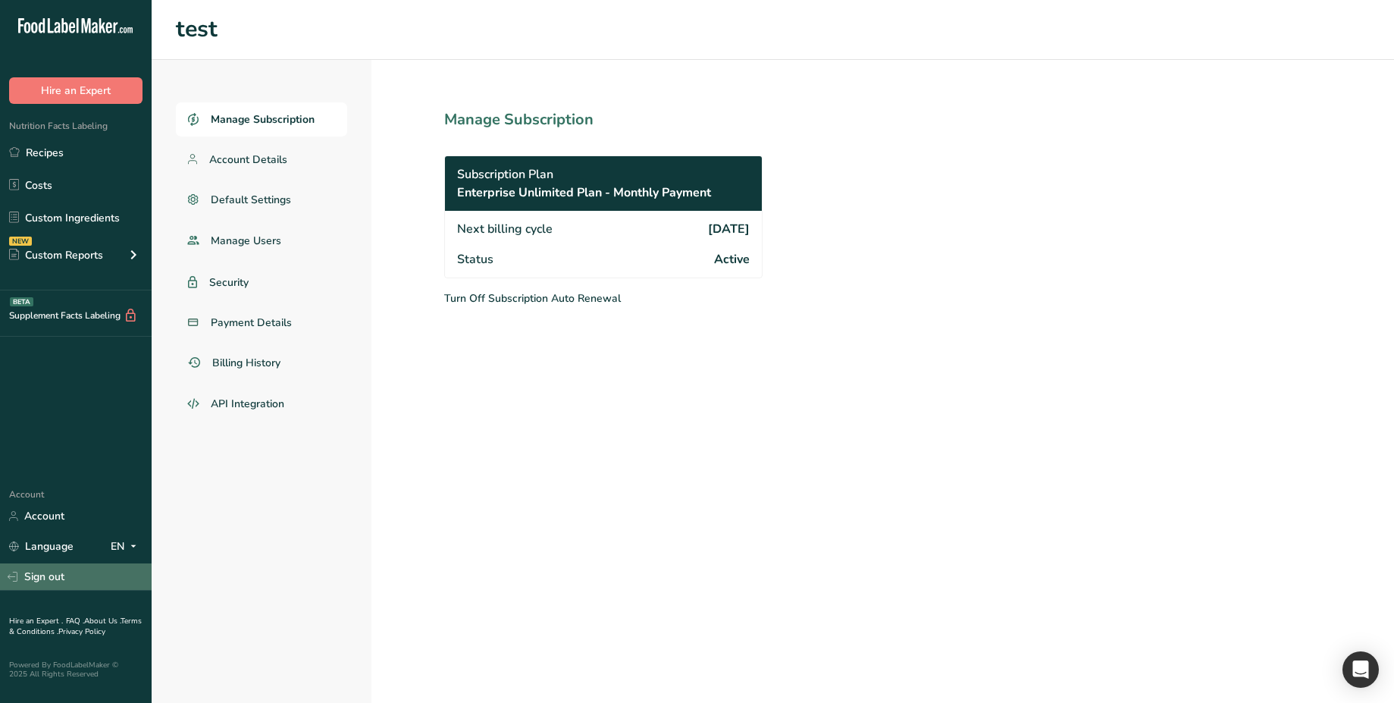
click at [46, 584] on link "Sign out" at bounding box center [76, 576] width 152 height 27
click at [57, 570] on link "Sign out" at bounding box center [76, 576] width 152 height 27
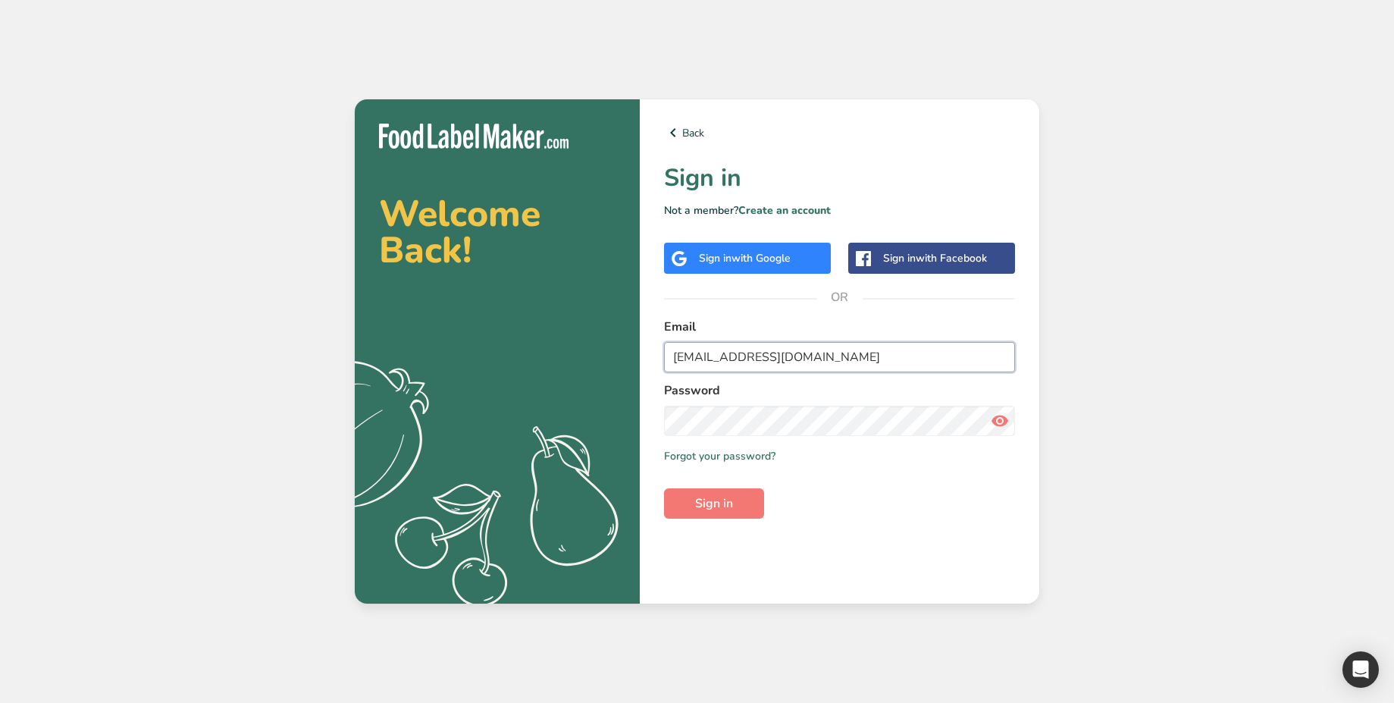
click at [777, 344] on input "ahmed@foodlabelmaker.com" at bounding box center [839, 357] width 351 height 30
click at [829, 357] on input "ahmed@foodlabelmaker.com" at bounding box center [839, 357] width 351 height 30
paste input "test_2025_08_27_ch_2@test"
type input "test_2025_08_27_ch_2@test.com"
click at [707, 507] on span "Sign in" at bounding box center [714, 503] width 38 height 18
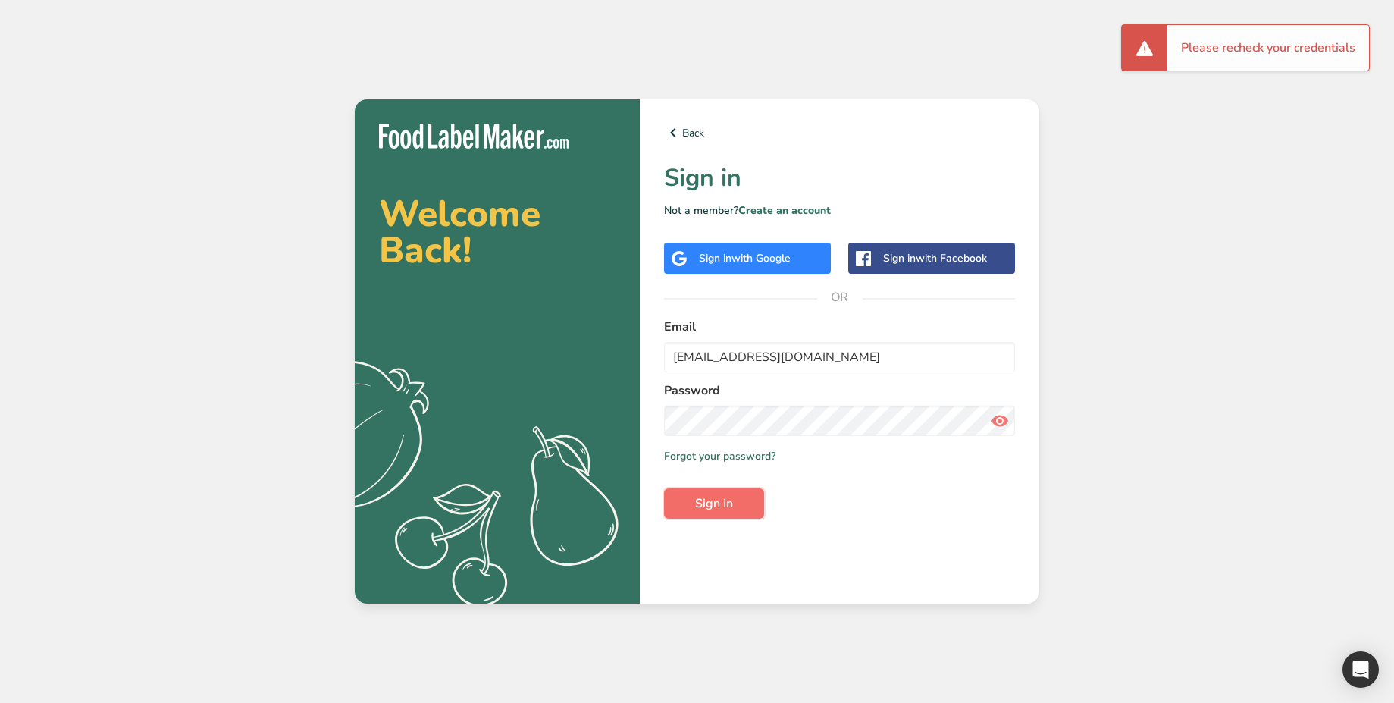
click at [710, 509] on span "Sign in" at bounding box center [714, 503] width 38 height 18
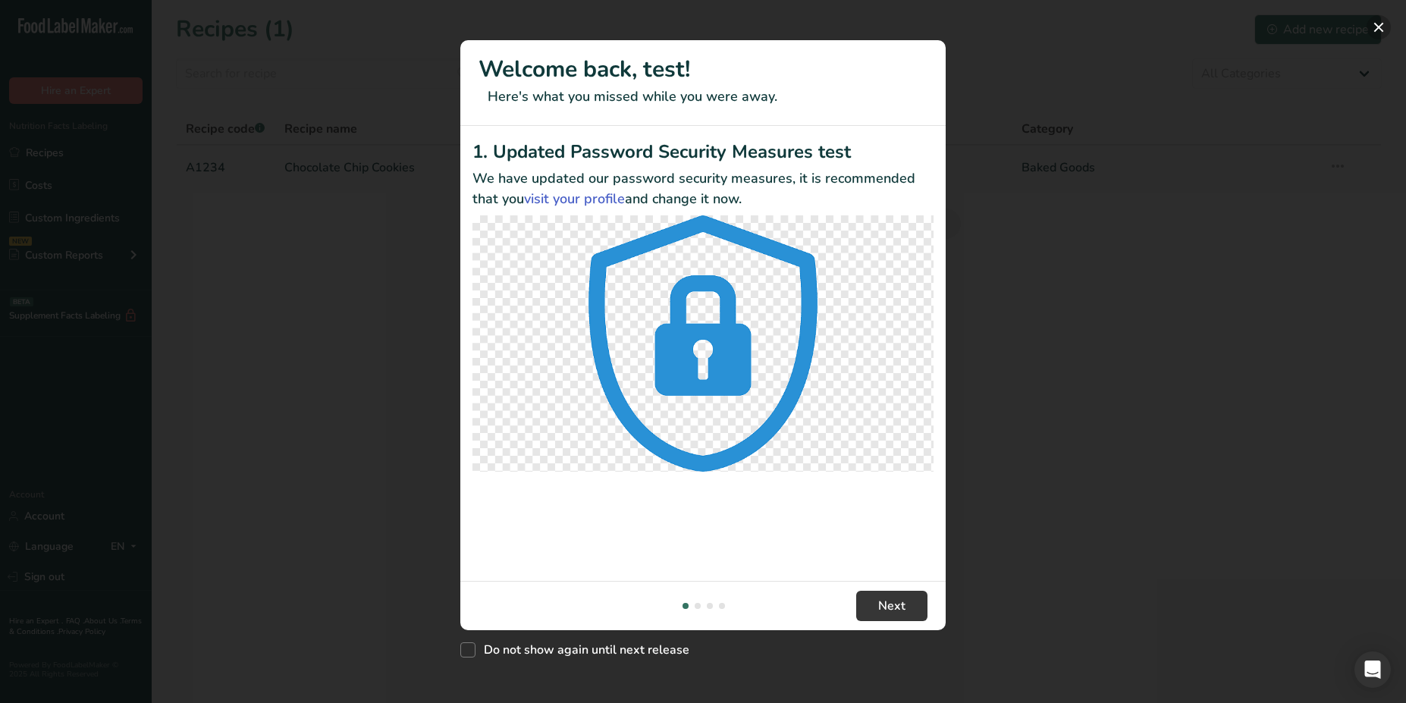
click at [1390, 27] on button "New Features" at bounding box center [1378, 27] width 24 height 24
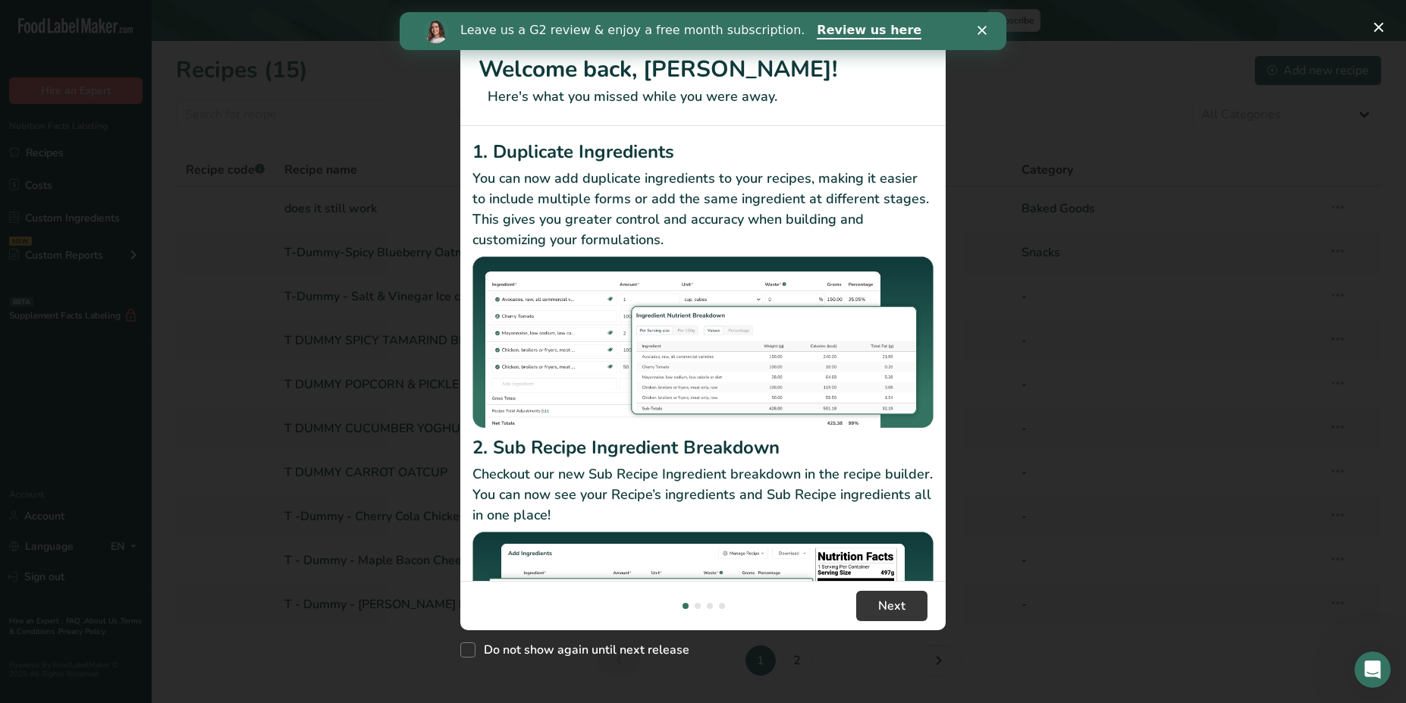
click at [296, 516] on div "New Features" at bounding box center [703, 351] width 1406 height 703
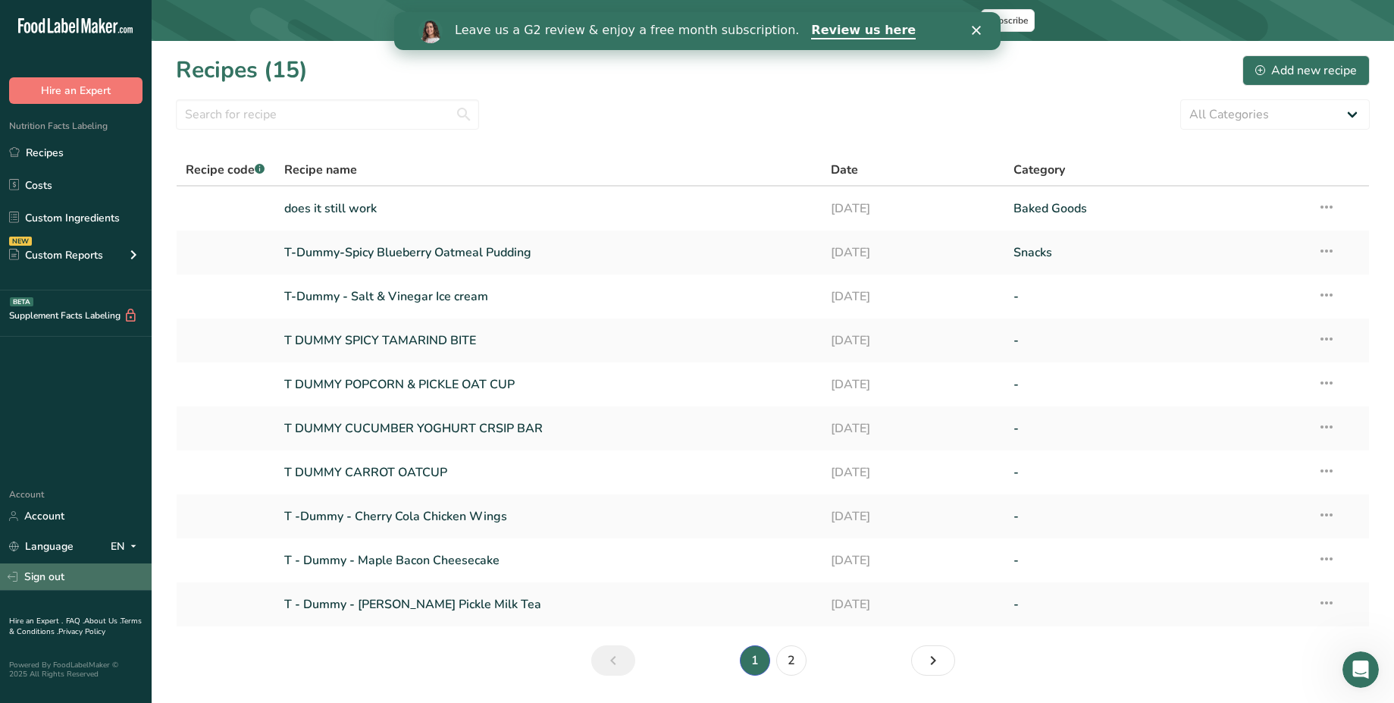
click at [55, 575] on link "Sign out" at bounding box center [76, 576] width 152 height 27
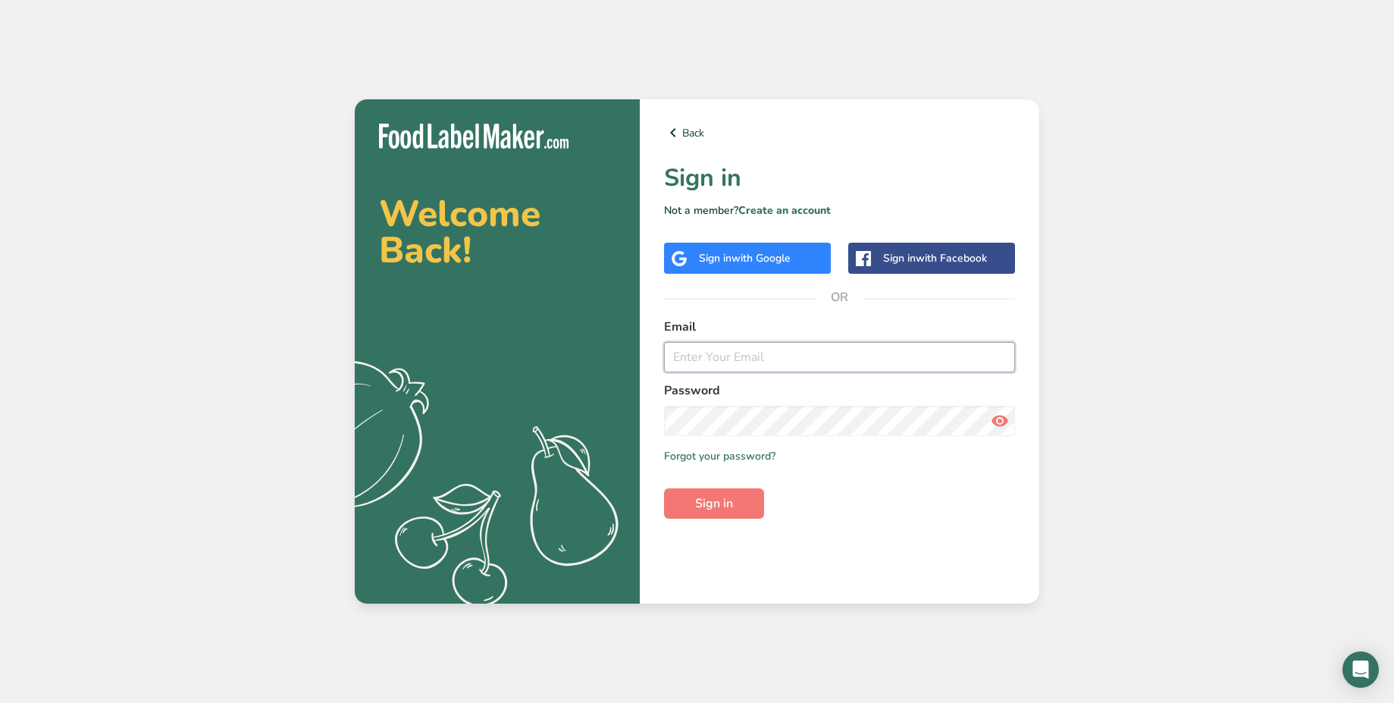
type input "[EMAIL_ADDRESS][DOMAIN_NAME]"
click at [773, 259] on span "with Google" at bounding box center [761, 258] width 59 height 14
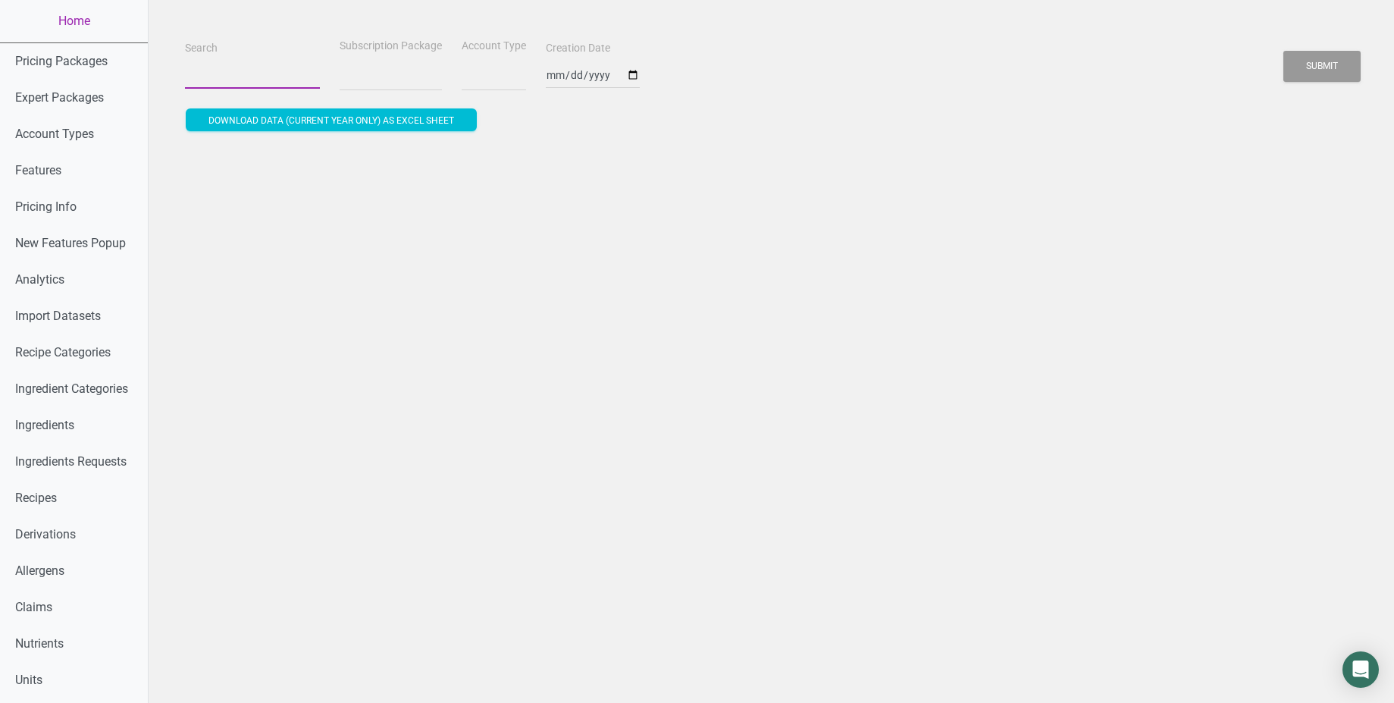
click at [219, 73] on input "Search" at bounding box center [252, 74] width 135 height 27
paste input "[EMAIL_ADDRESS][DOMAIN_NAME]"
type input "[EMAIL_ADDRESS][DOMAIN_NAME]"
select select
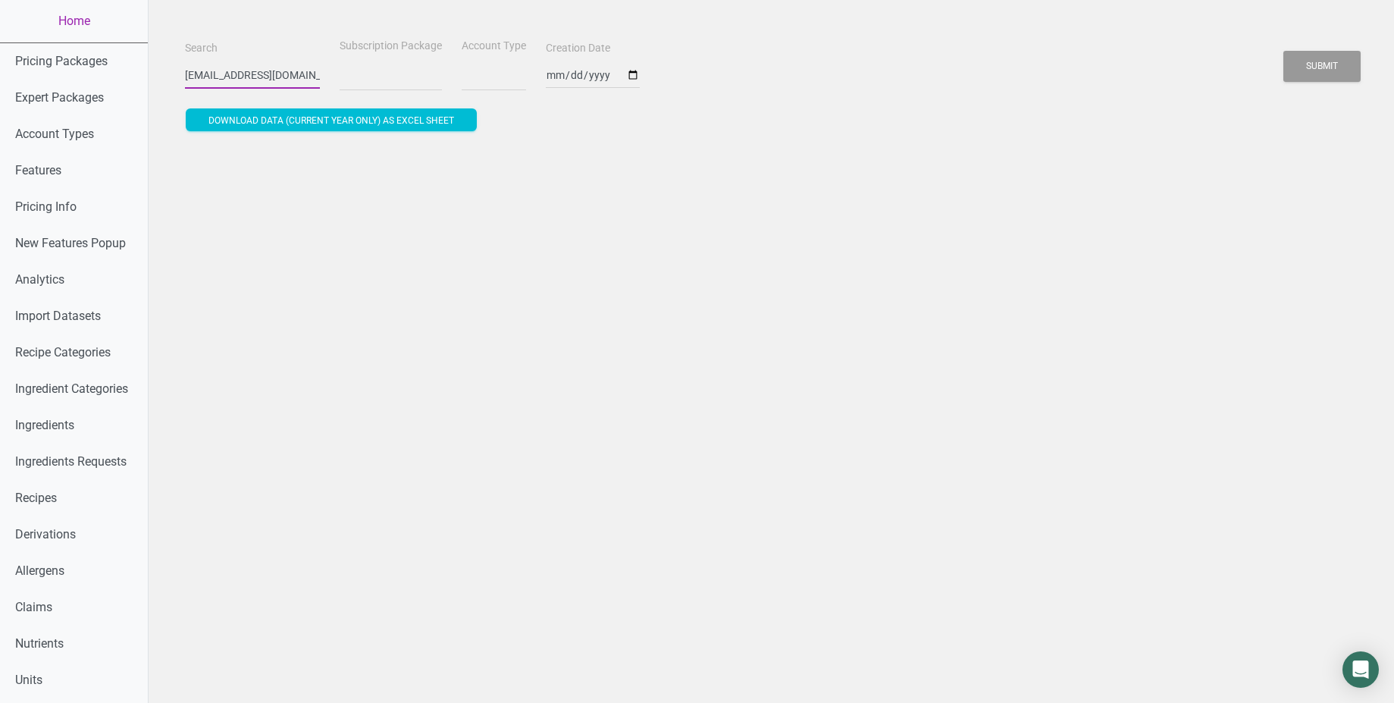
scroll to position [0, 30]
type input "[EMAIL_ADDRESS][DOMAIN_NAME]"
click at [1284, 51] on button "Submit" at bounding box center [1322, 66] width 77 height 31
select select
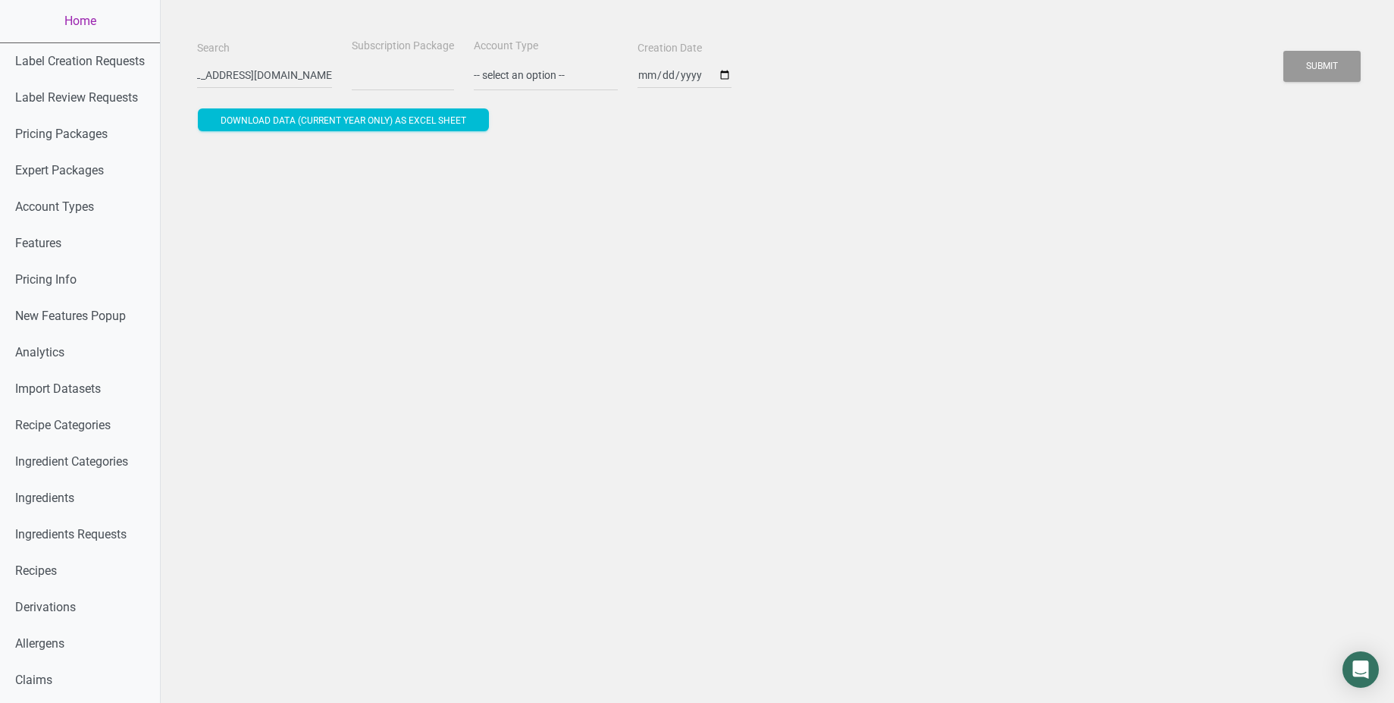
scroll to position [0, 0]
click at [477, 336] on div "Search [EMAIL_ADDRESS][DOMAIN_NAME] Subscription Package Account Type -- select…" at bounding box center [777, 695] width 1233 height 1390
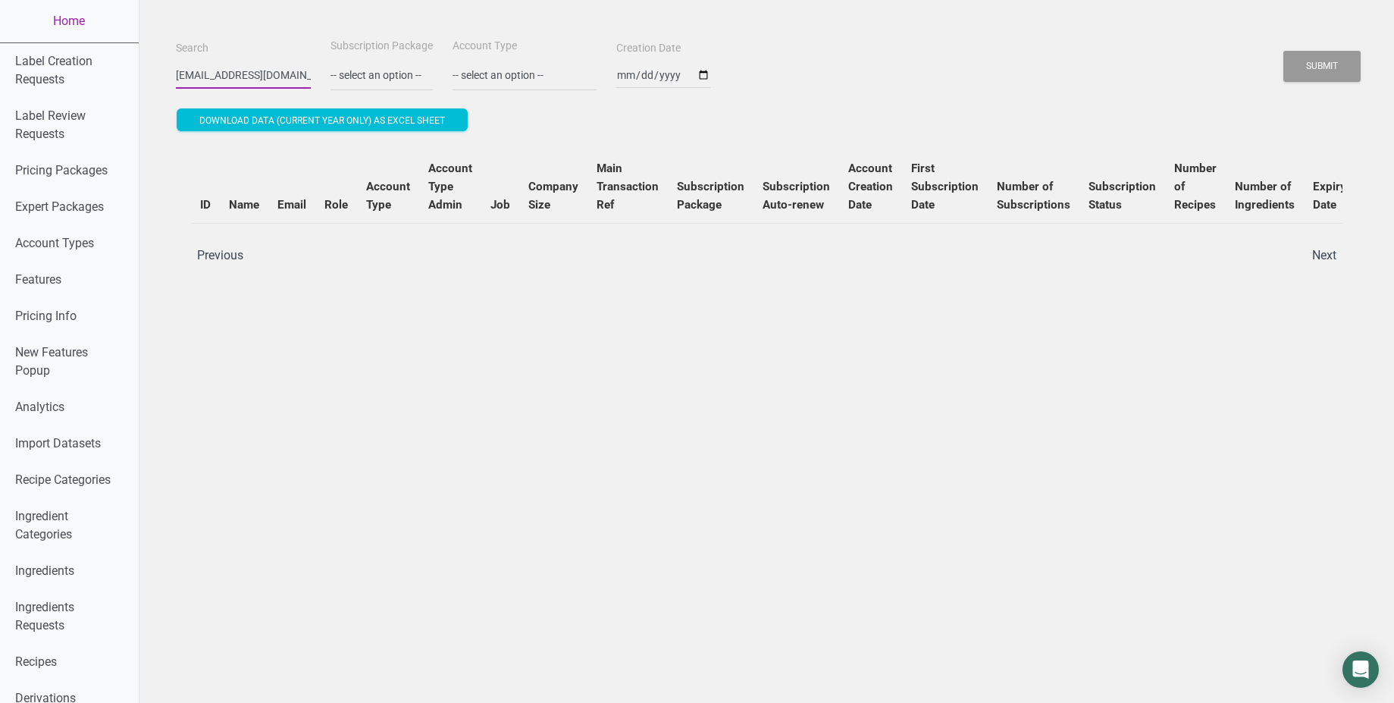
click at [272, 83] on input "[EMAIL_ADDRESS][DOMAIN_NAME]" at bounding box center [243, 74] width 135 height 27
click at [1284, 51] on button "Submit" at bounding box center [1322, 66] width 77 height 31
click at [246, 69] on input "[EMAIL_ADDRESS][DOMAIN_NAME]" at bounding box center [243, 74] width 135 height 27
click at [1284, 51] on button "Submit" at bounding box center [1322, 66] width 77 height 31
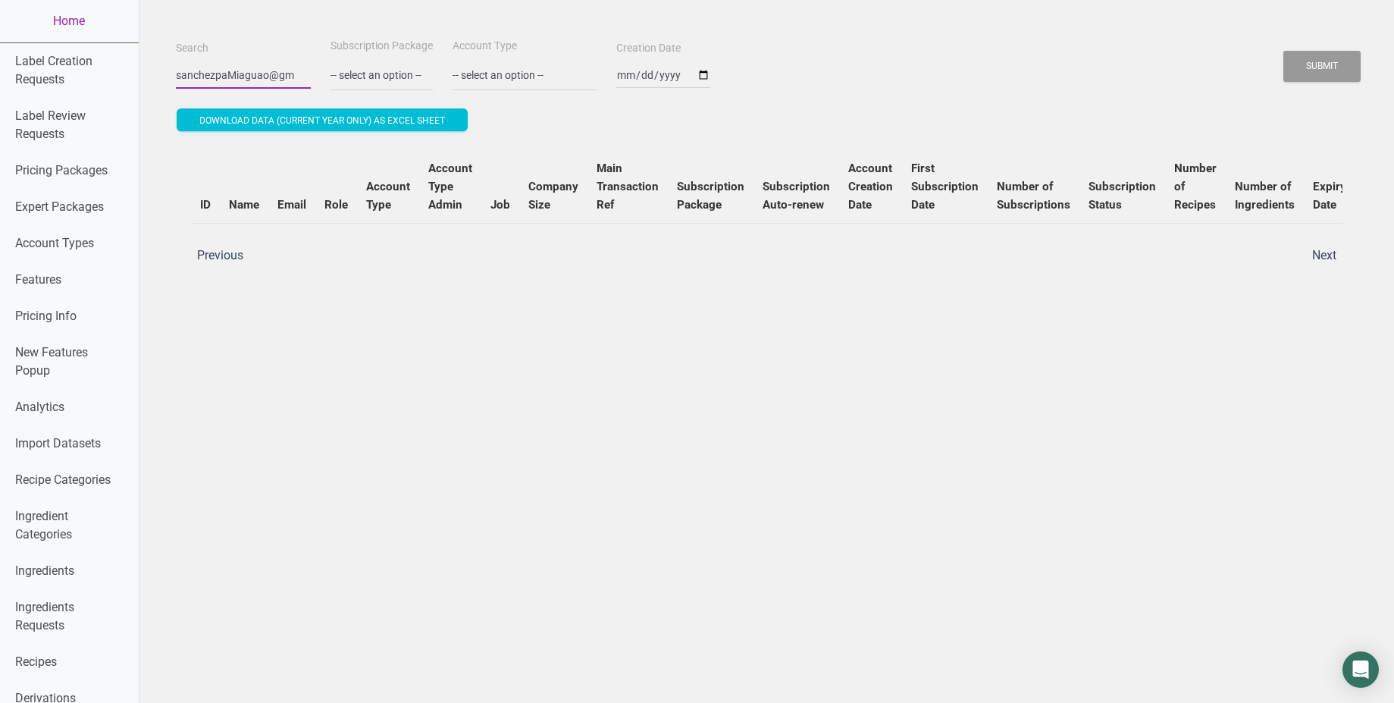
scroll to position [0, 0]
click at [1284, 51] on button "Submit" at bounding box center [1322, 66] width 77 height 31
paste input "[EMAIL_ADDRESS][DOMAIN_NAME]"
click at [1284, 51] on button "Submit" at bounding box center [1322, 66] width 77 height 31
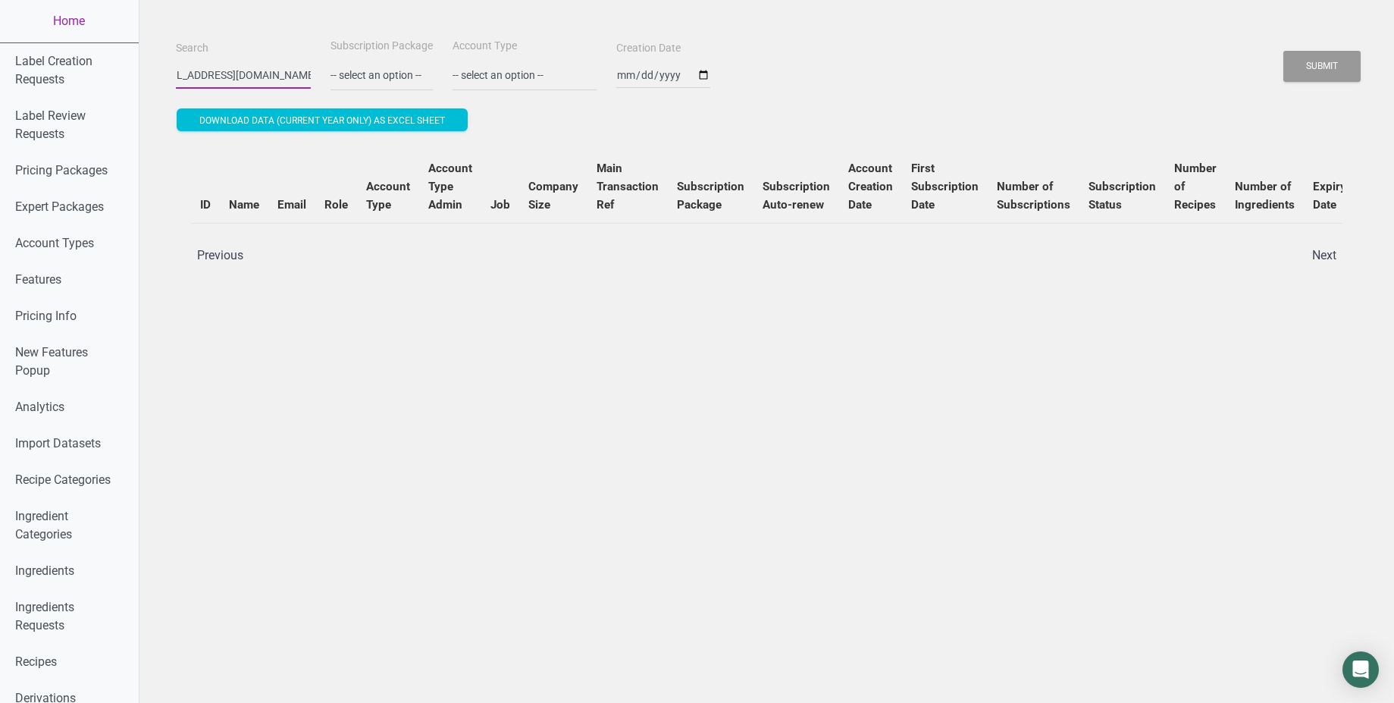
click at [1284, 51] on button "Submit" at bounding box center [1322, 66] width 77 height 31
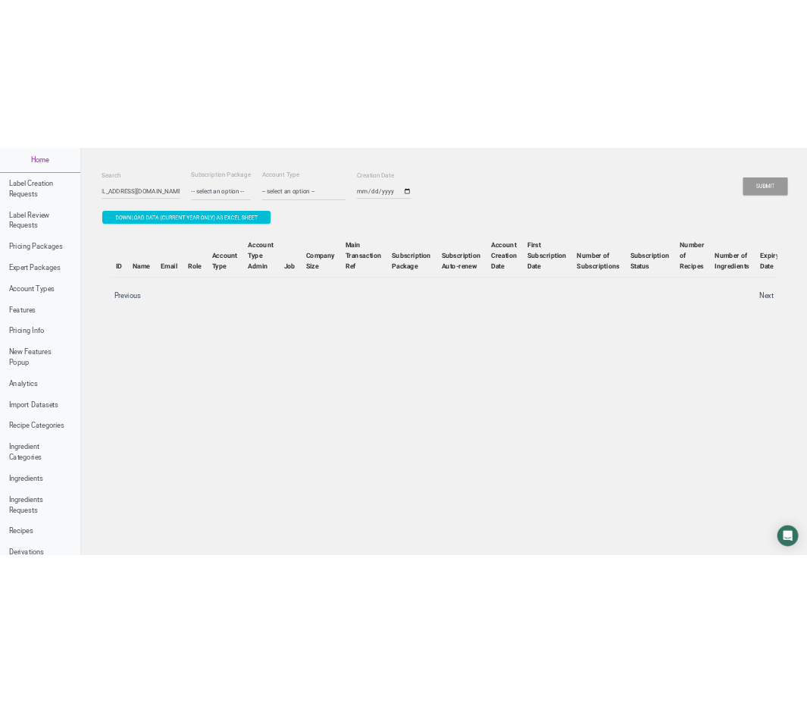
scroll to position [0, 0]
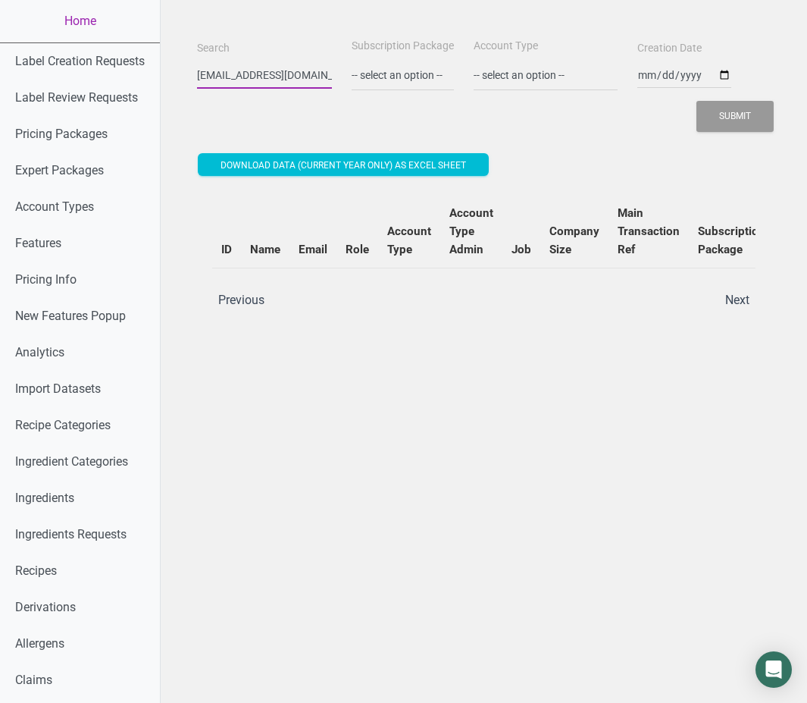
click at [309, 77] on input "[EMAIL_ADDRESS][DOMAIN_NAME]" at bounding box center [264, 74] width 135 height 27
click at [697, 101] on button "Submit" at bounding box center [735, 116] width 77 height 31
drag, startPoint x: 272, startPoint y: 71, endPoint x: 422, endPoint y: 86, distance: 150.9
click at [422, 86] on div "Search [EMAIL_ADDRESS][DOMAIN_NAME] Subscription Package -- select an option --…" at bounding box center [483, 85] width 581 height 99
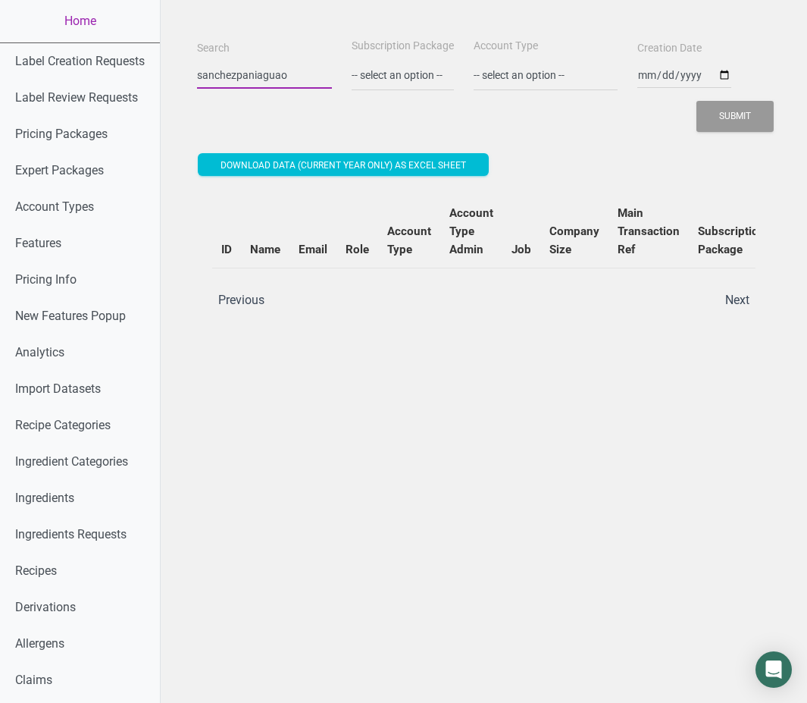
scroll to position [0, 0]
click at [697, 101] on button "Submit" at bounding box center [735, 116] width 77 height 31
click at [274, 74] on input "sanchezpaniaguao" at bounding box center [264, 74] width 135 height 27
paste input "[EMAIL_ADDRESS][DOMAIN_NAME]"
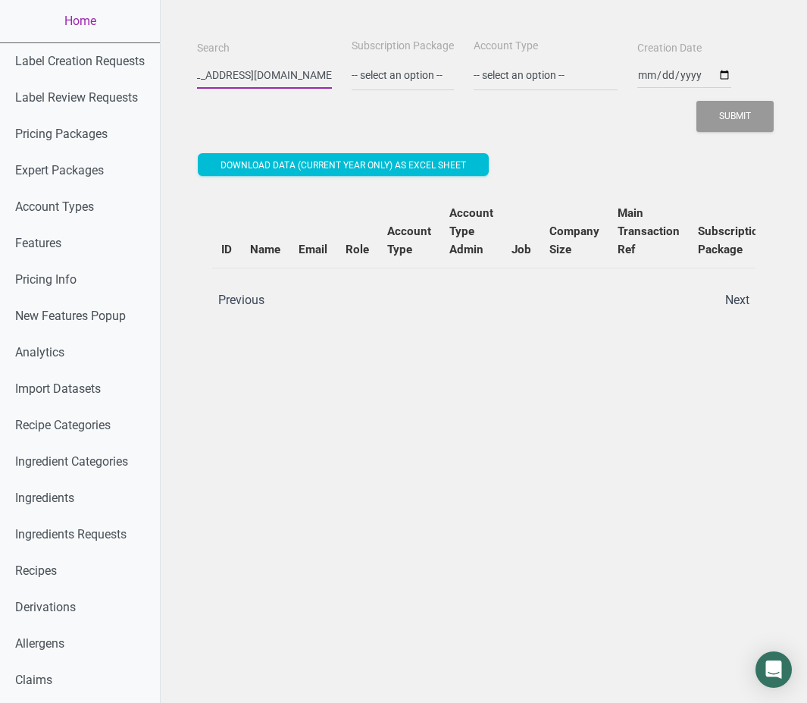
click at [697, 101] on button "Submit" at bounding box center [735, 116] width 77 height 31
click at [227, 79] on input "[EMAIL_ADDRESS][DOMAIN_NAME]" at bounding box center [264, 74] width 135 height 27
type input "[EMAIL_ADDRESS][DOMAIN_NAME]"
click at [697, 101] on button "Submit" at bounding box center [735, 116] width 77 height 31
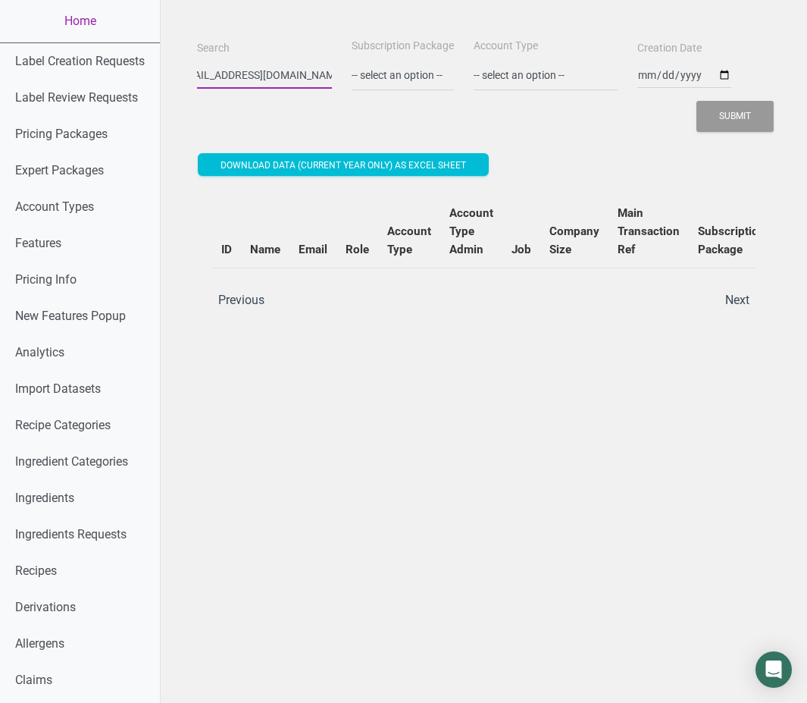
click at [289, 75] on input "[EMAIL_ADDRESS][DOMAIN_NAME]" at bounding box center [264, 74] width 135 height 27
